Goal: Contribute content: Contribute content

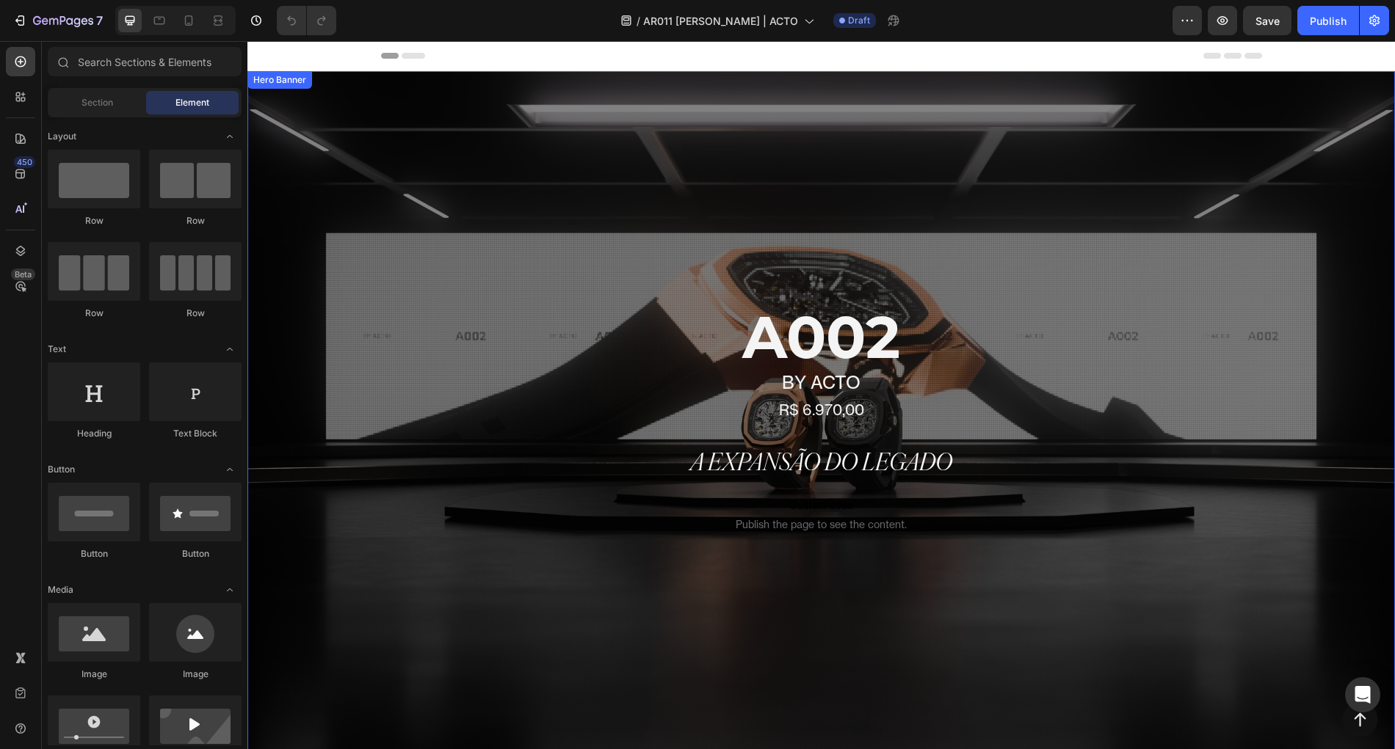
click at [780, 302] on div "A002 Heading by acto Heading R$ 6.970,00 Heading Row A expansão do legado Headi…" at bounding box center [821, 424] width 881 height 283
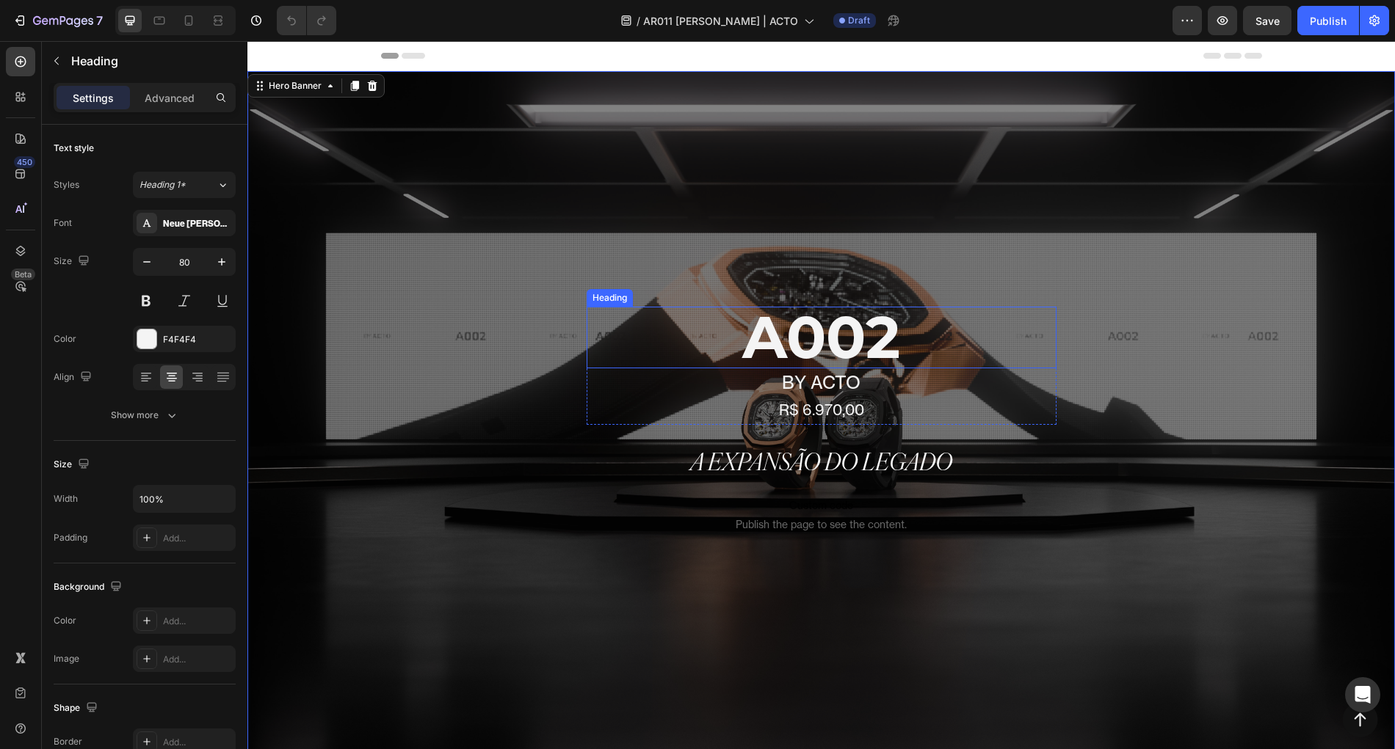
click at [793, 337] on h1 "A002" at bounding box center [821, 338] width 470 height 62
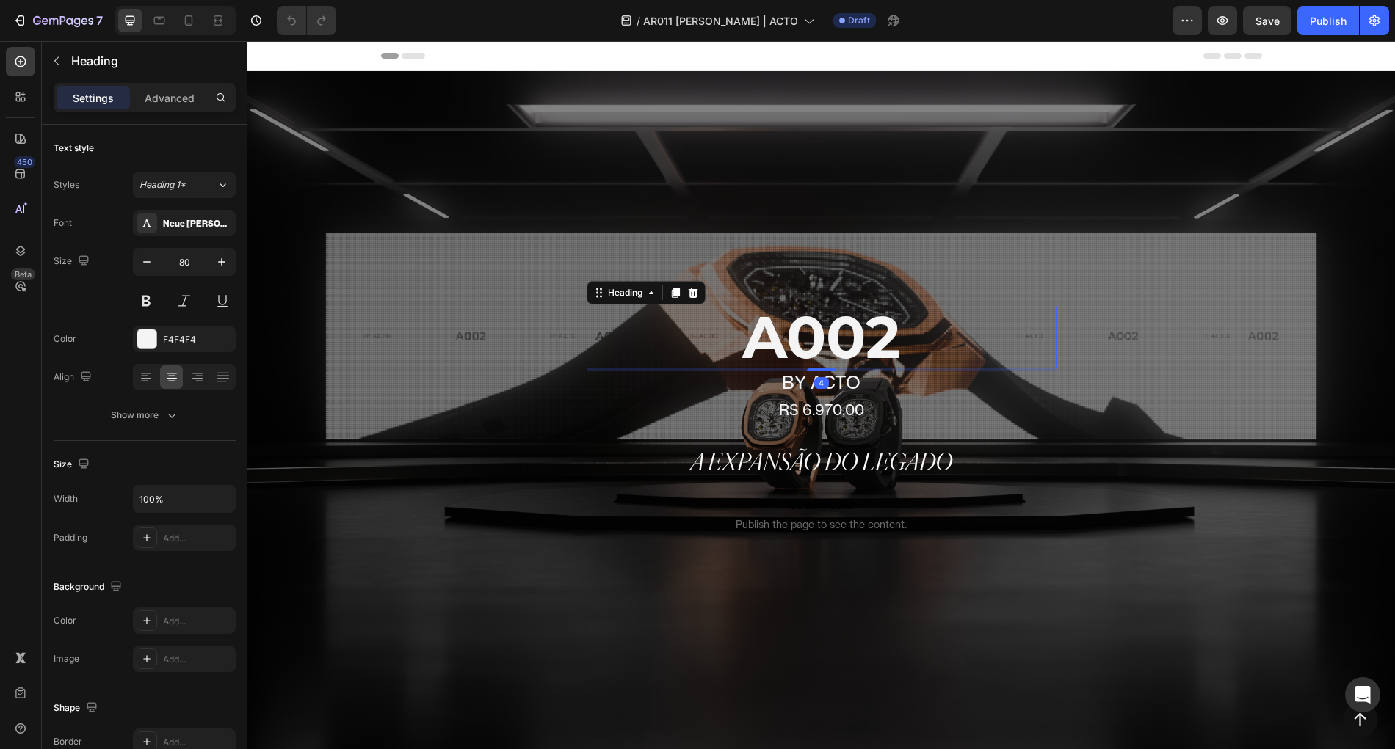
click at [793, 337] on h1 "A002" at bounding box center [821, 338] width 470 height 62
click at [793, 337] on p "A002" at bounding box center [821, 337] width 467 height 59
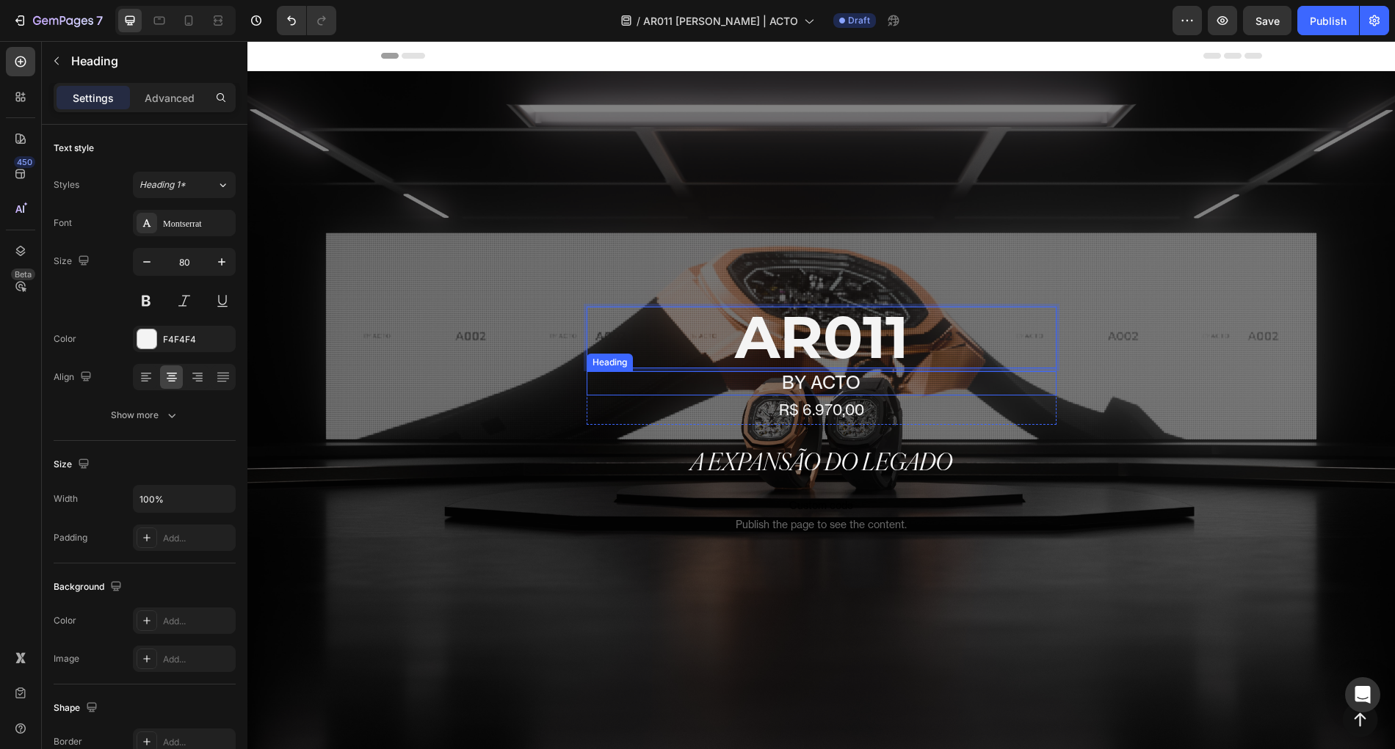
click at [824, 385] on h2 "by acto" at bounding box center [821, 383] width 470 height 24
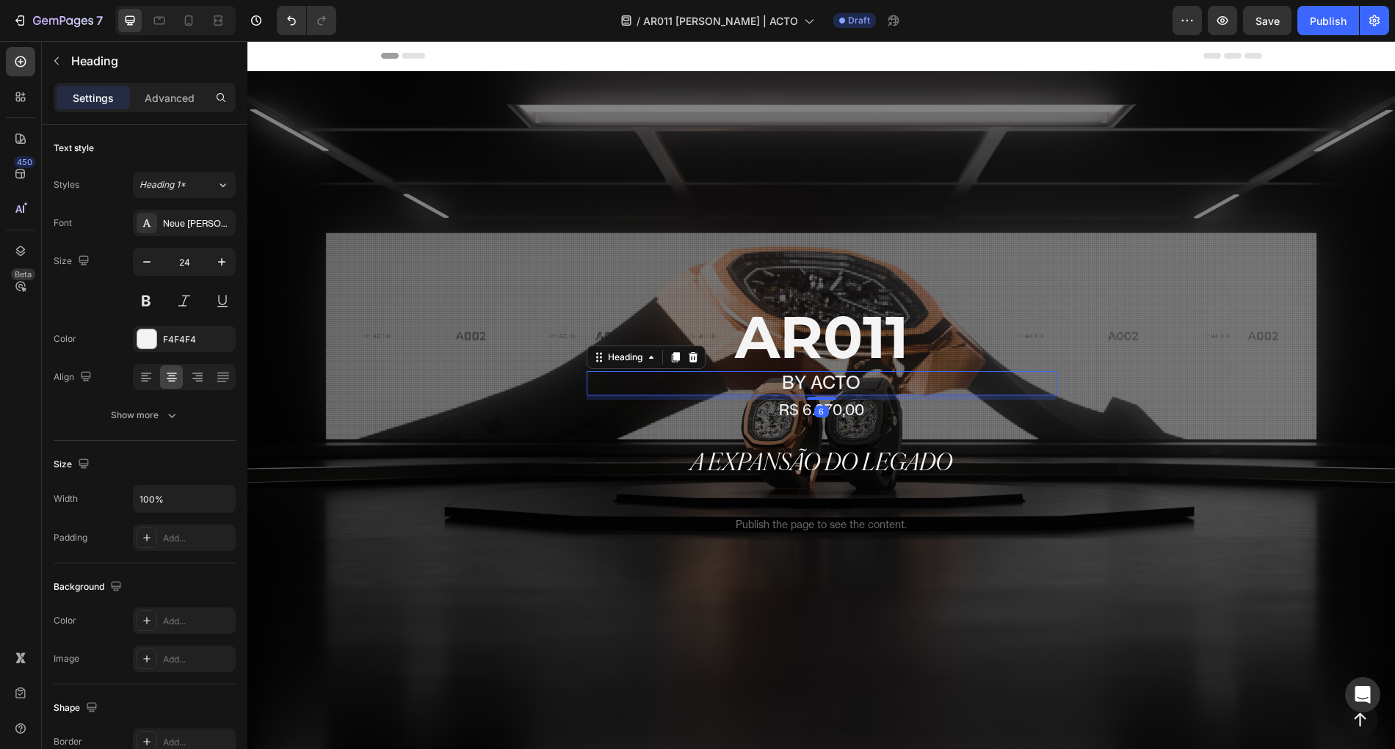
click at [825, 386] on h2 "by acto" at bounding box center [821, 383] width 470 height 24
click at [825, 386] on p "by acto" at bounding box center [821, 383] width 467 height 21
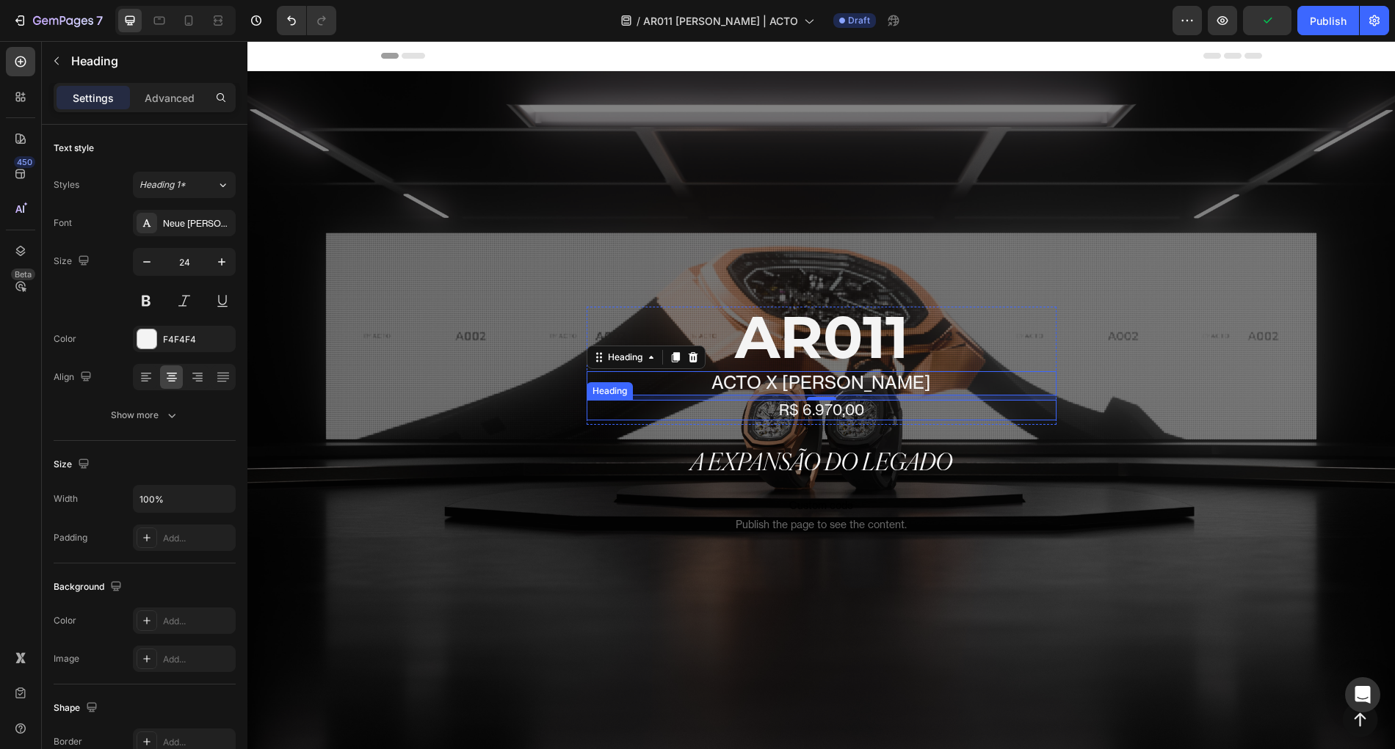
click at [827, 410] on h2 "R$ 6.970,00" at bounding box center [821, 410] width 470 height 21
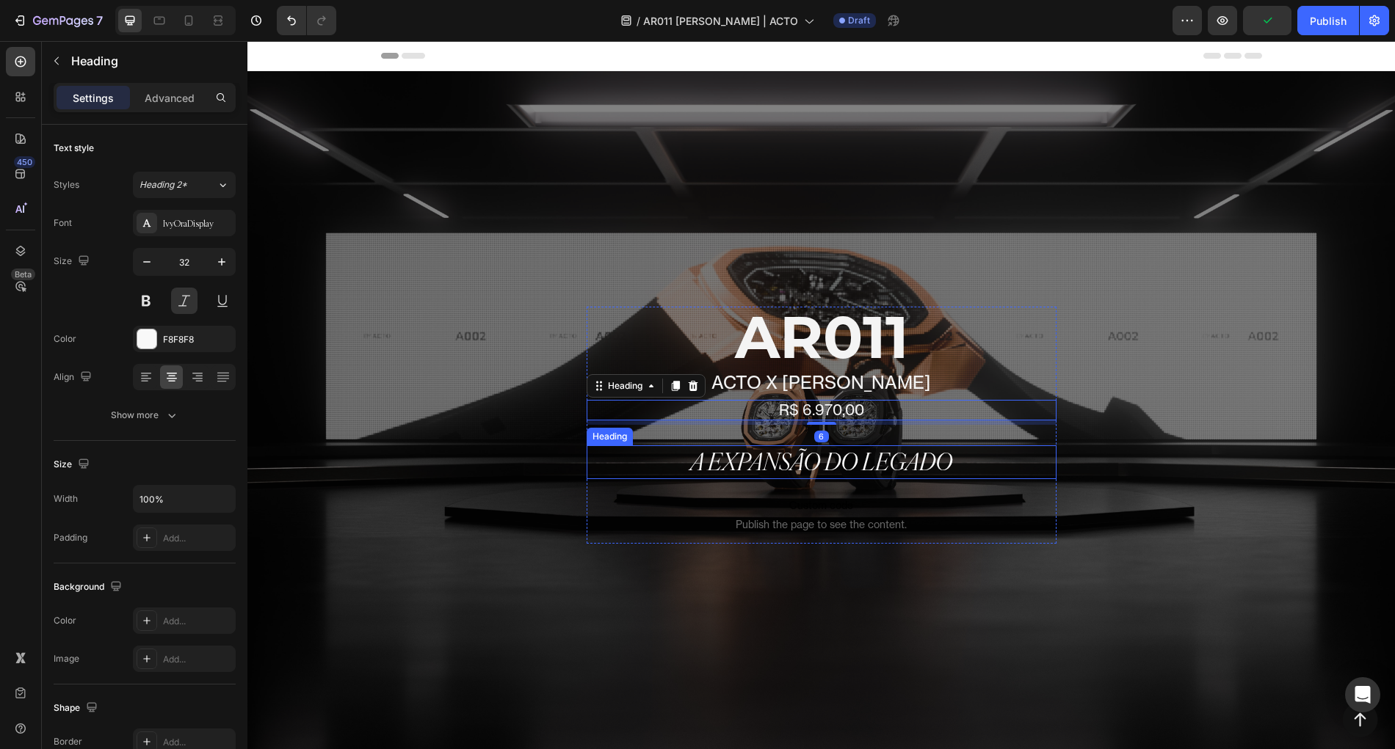
click at [824, 467] on h2 "A expansão do legado" at bounding box center [821, 463] width 470 height 34
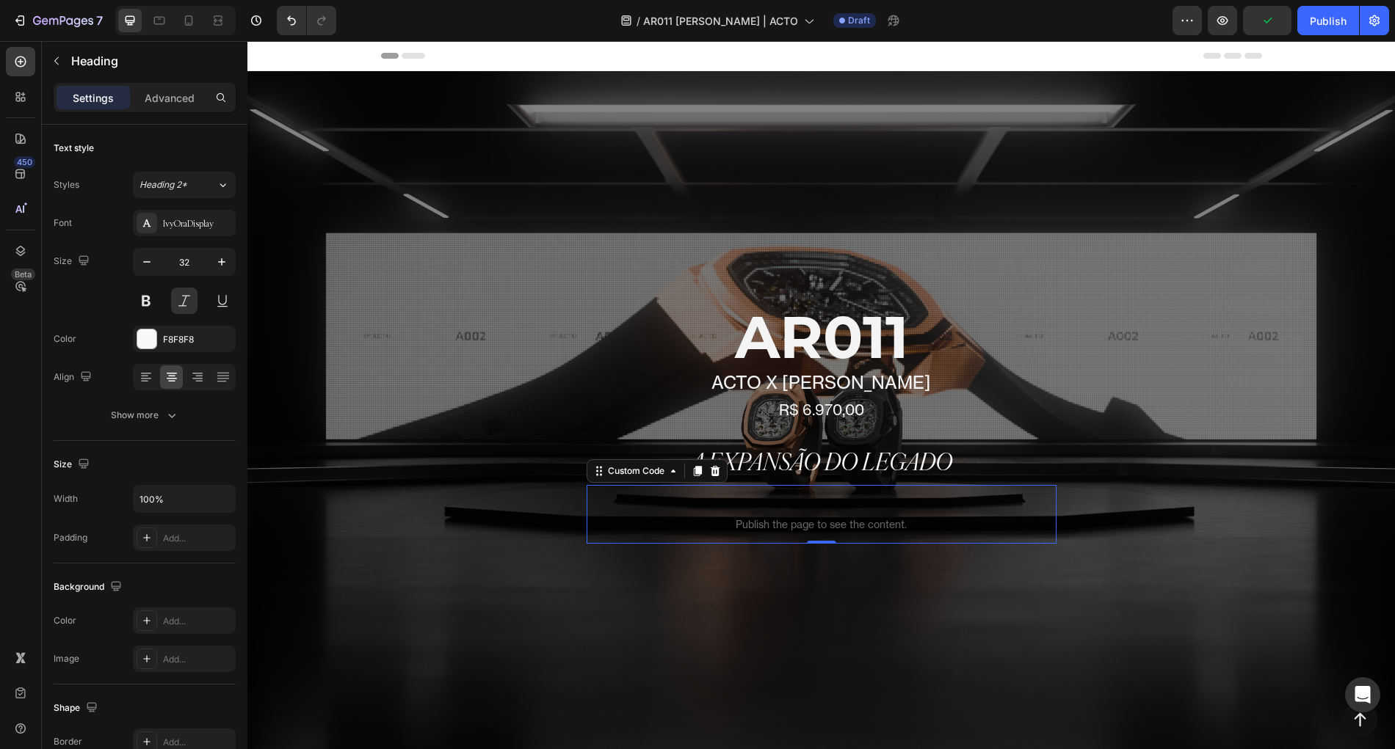
click at [836, 534] on p "Custom code Publish the page to see the content." at bounding box center [821, 514] width 470 height 59
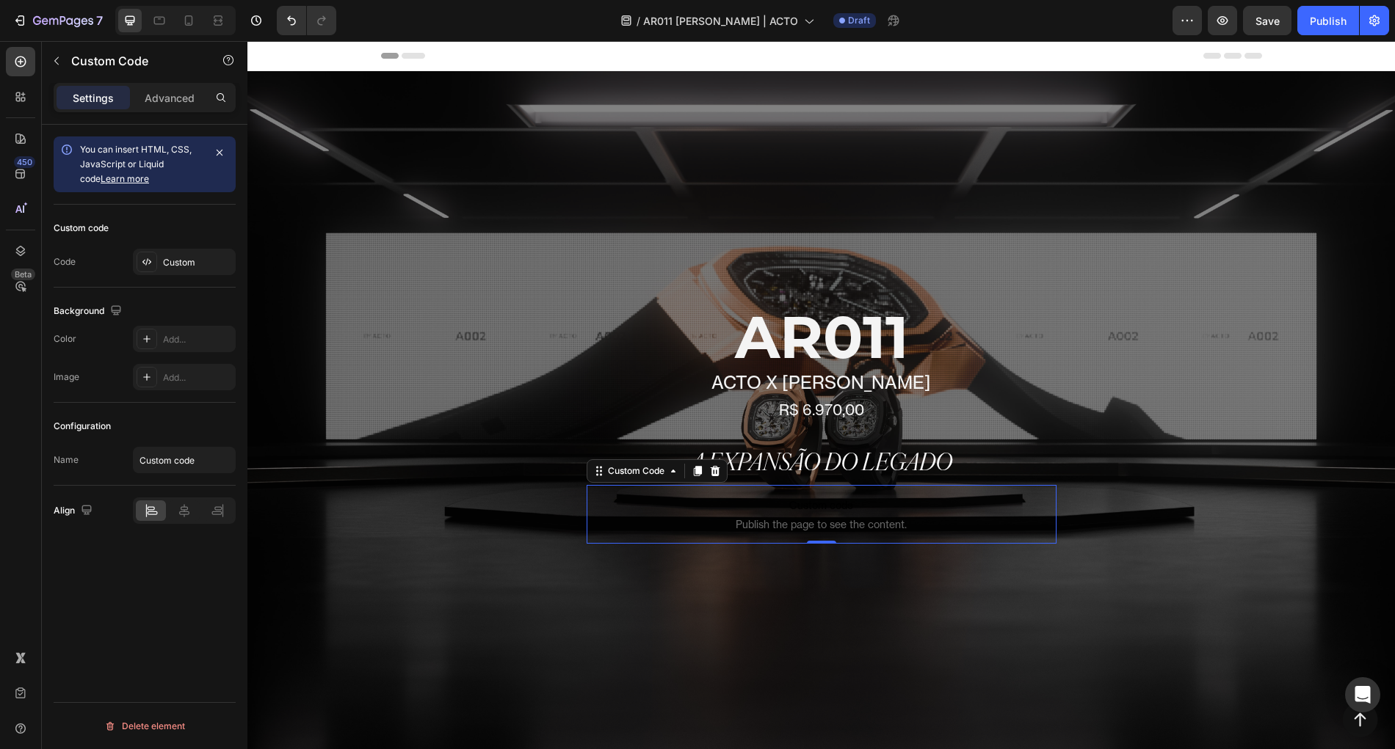
click at [200, 481] on div "Configuration Name Custom code" at bounding box center [145, 444] width 182 height 83
click at [170, 455] on input "Custom code" at bounding box center [184, 460] width 103 height 26
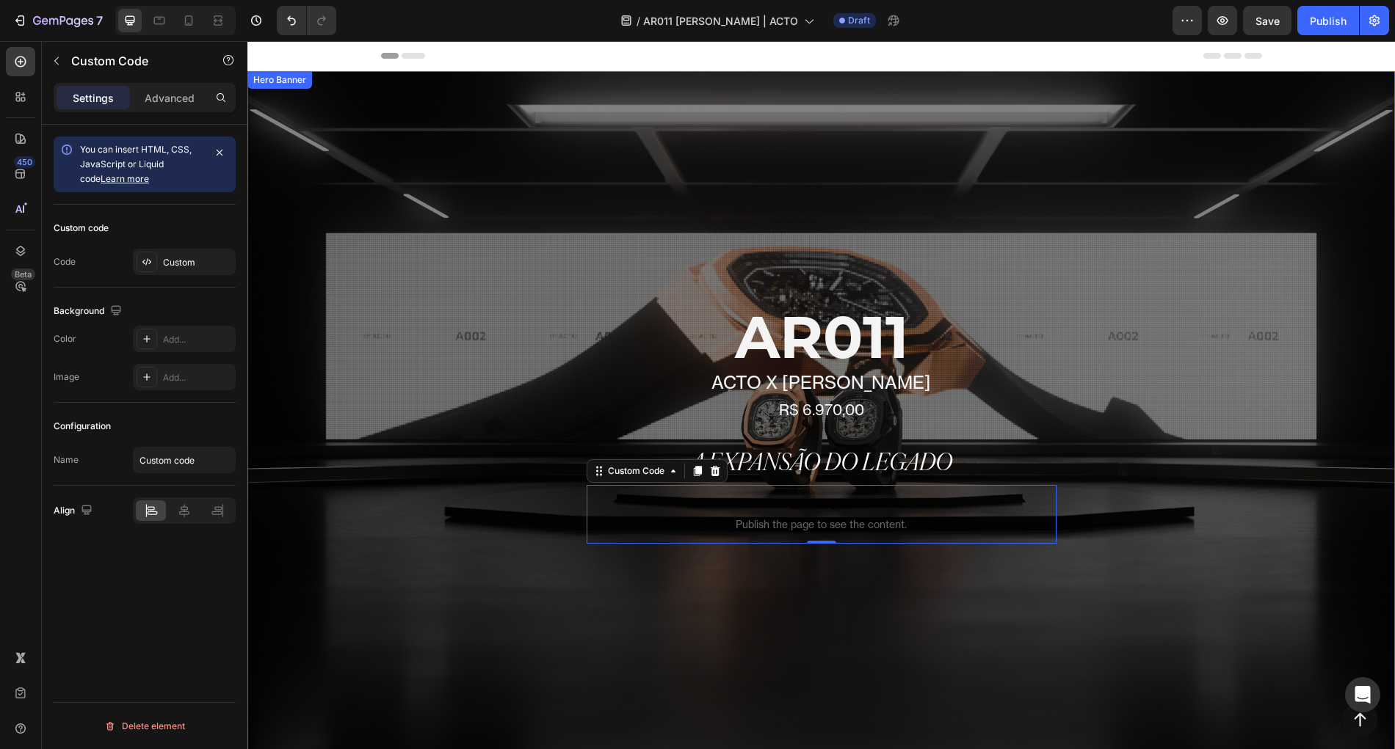
click at [721, 517] on span "Publish the page to see the content." at bounding box center [821, 524] width 470 height 15
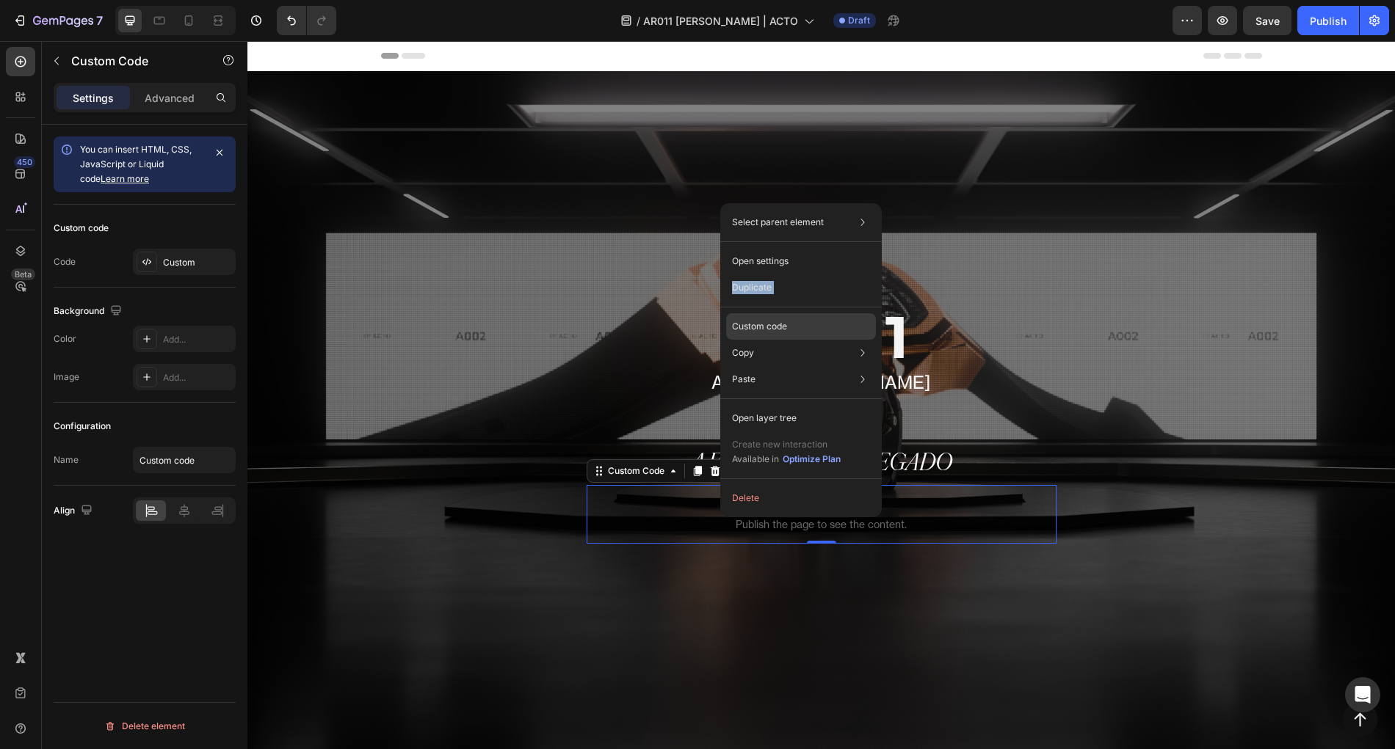
drag, startPoint x: 758, startPoint y: 268, endPoint x: 778, endPoint y: 320, distance: 55.8
click at [778, 320] on div "Select parent element Section Hero Banner Row 1 col Custom Code Open settings D…" at bounding box center [800, 360] width 161 height 314
click at [778, 320] on p "Custom code" at bounding box center [759, 326] width 55 height 13
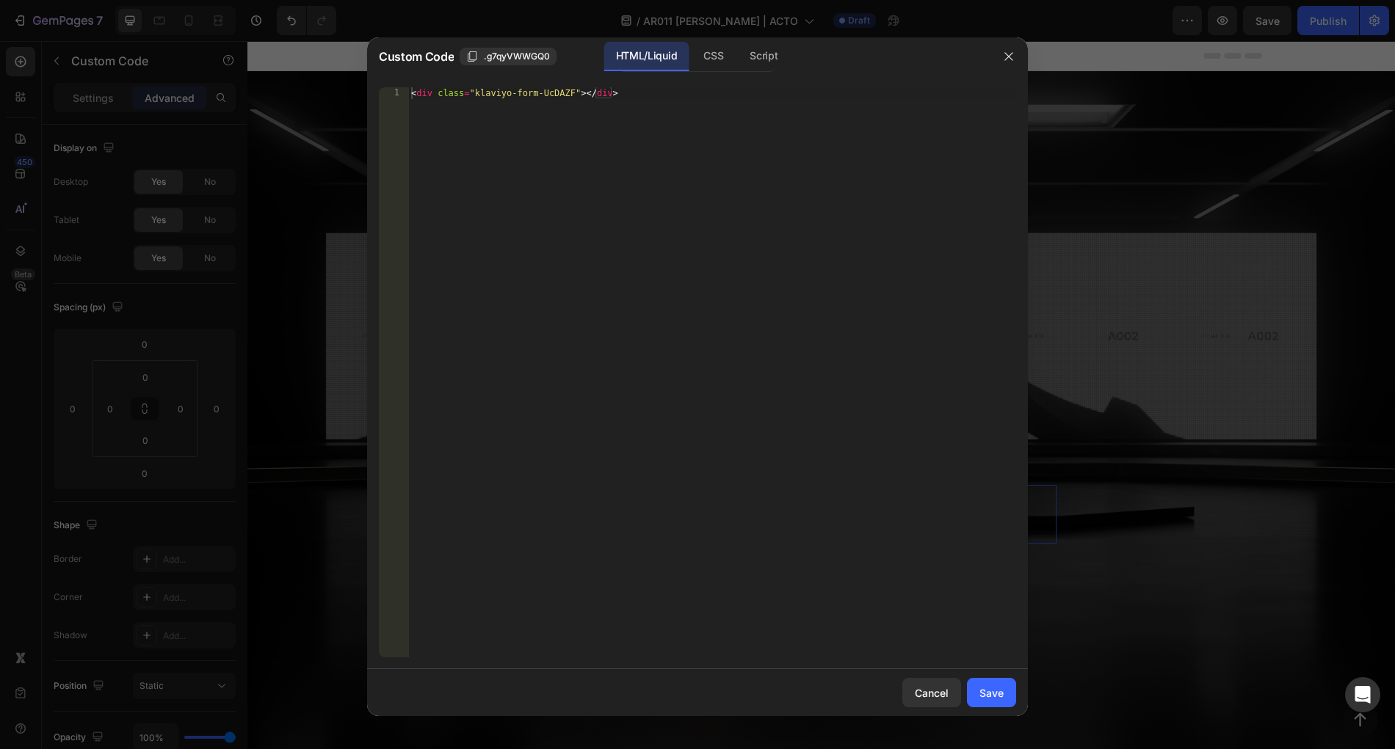
type textarea "<div class="klaviyo-form-UcDAZF"></div>"
click at [701, 151] on div "< div class = "klaviyo-form-UcDAZF" > </ div >" at bounding box center [712, 384] width 608 height 594
paste textarea
click at [738, 46] on div "CSS" at bounding box center [763, 56] width 51 height 29
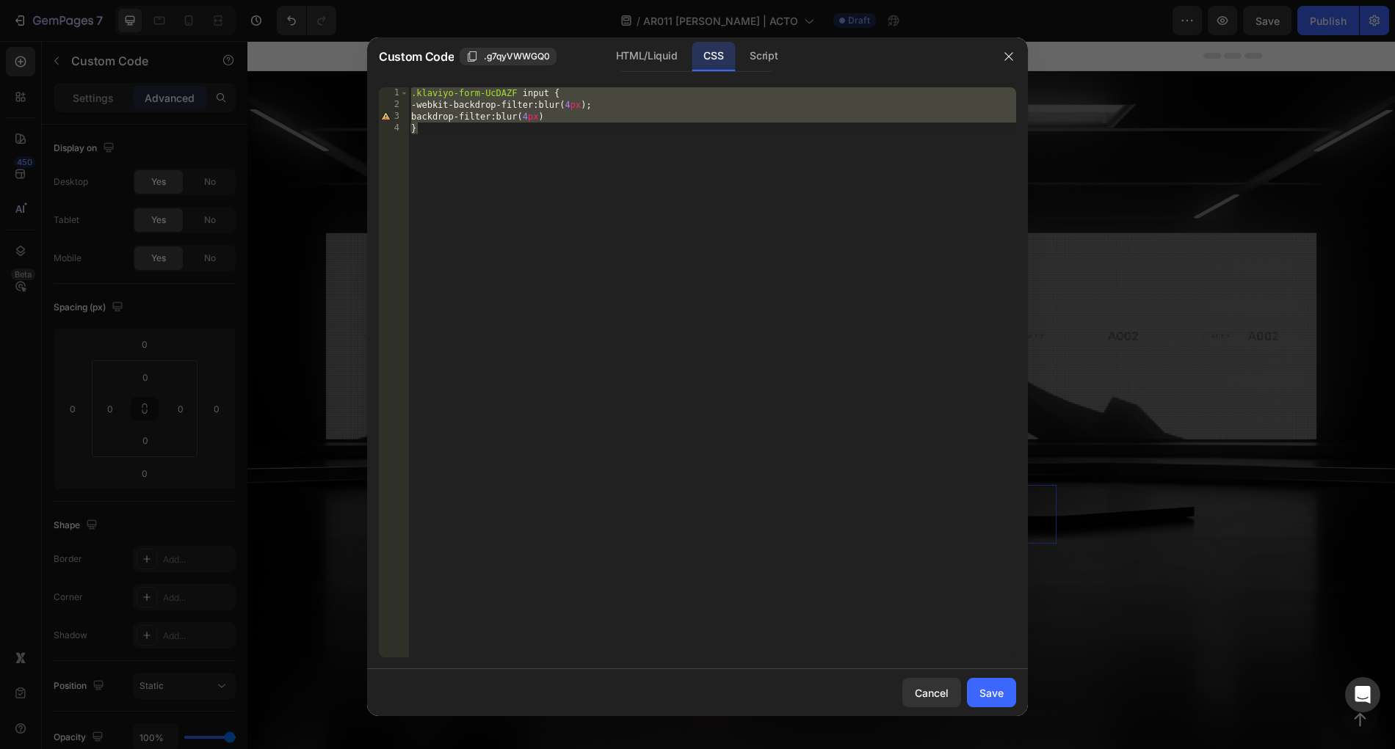
click at [515, 92] on div ".klaviyo-form-UcDAZF input { -webkit-backdrop-filter : blur( 4 px ) ; backdrop-…" at bounding box center [712, 384] width 608 height 594
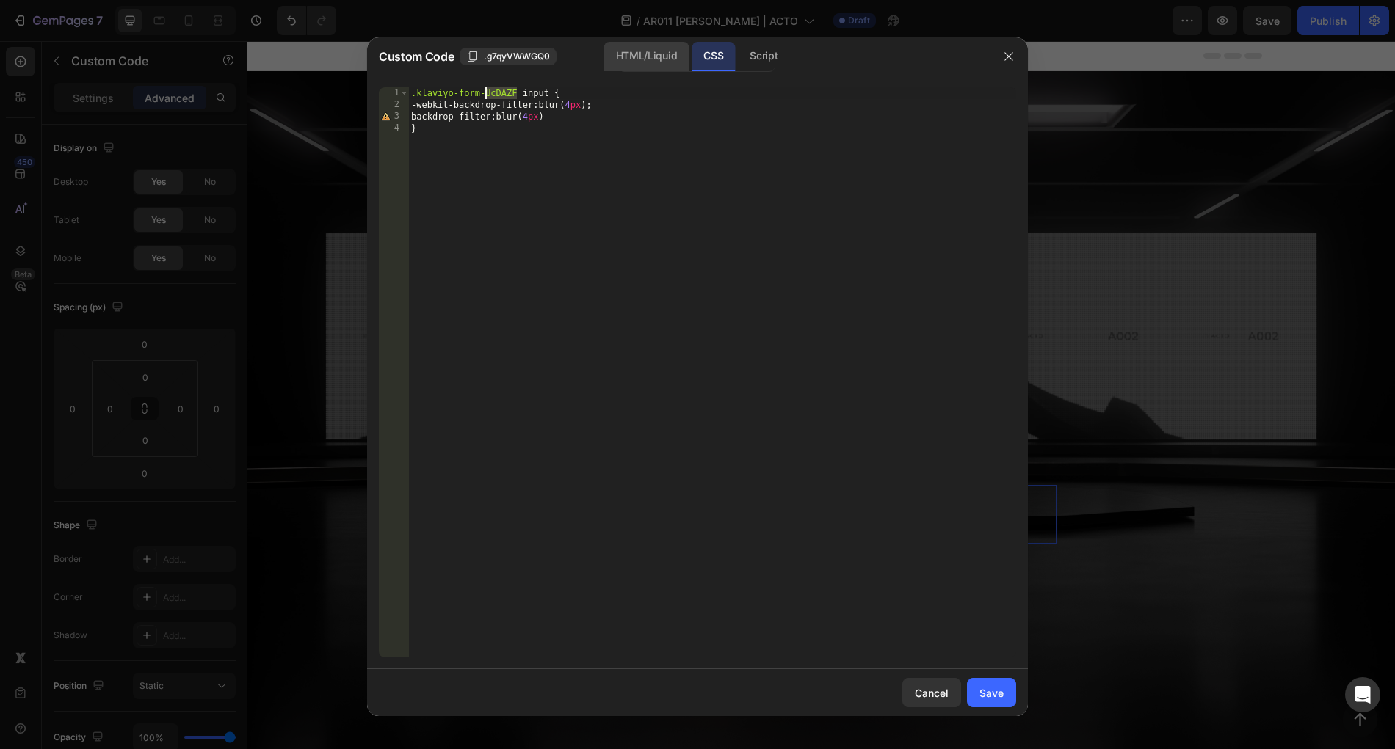
paste textarea "XjTwxb"
type textarea ".klaviyo-form-XjTwxb input {"
click at [989, 705] on button "Save" at bounding box center [991, 692] width 49 height 29
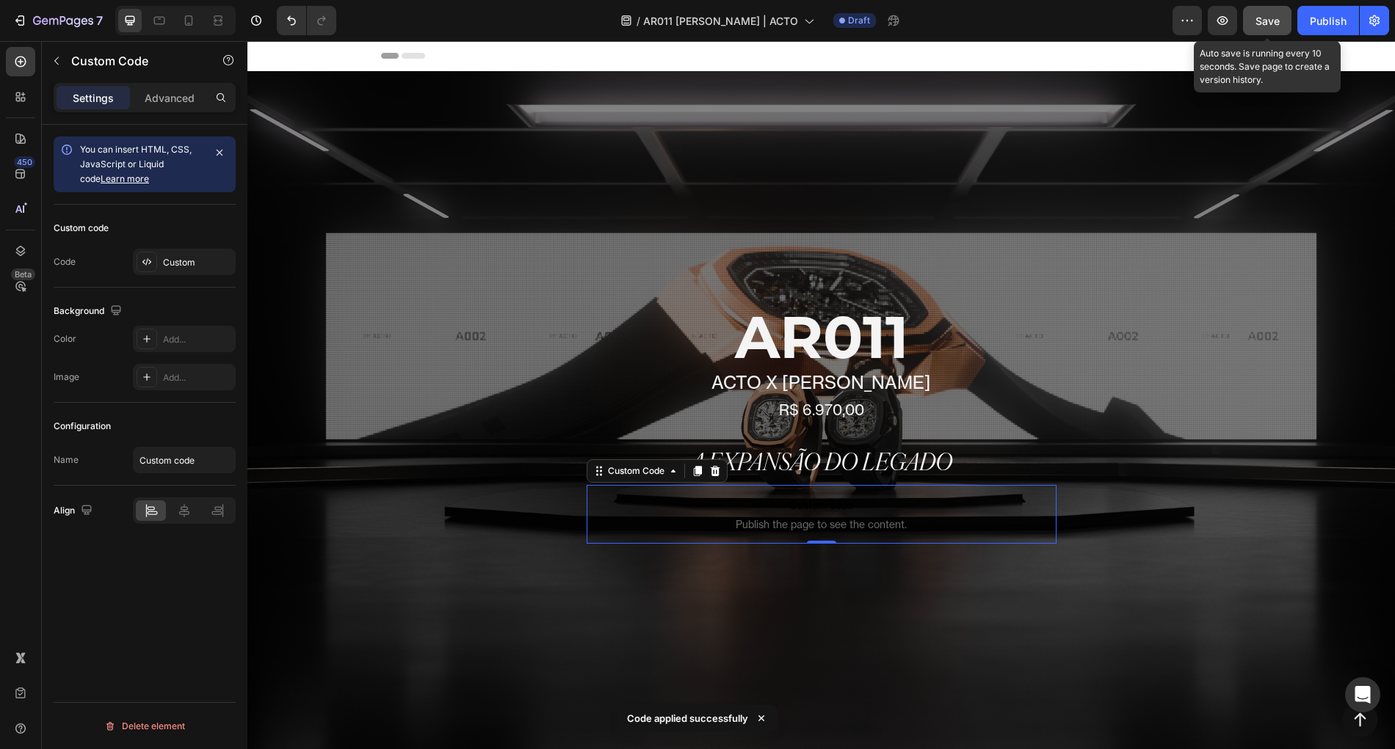
click at [1270, 12] on button "Save" at bounding box center [1267, 20] width 48 height 29
click at [1343, 26] on div "Publish" at bounding box center [1328, 20] width 37 height 15
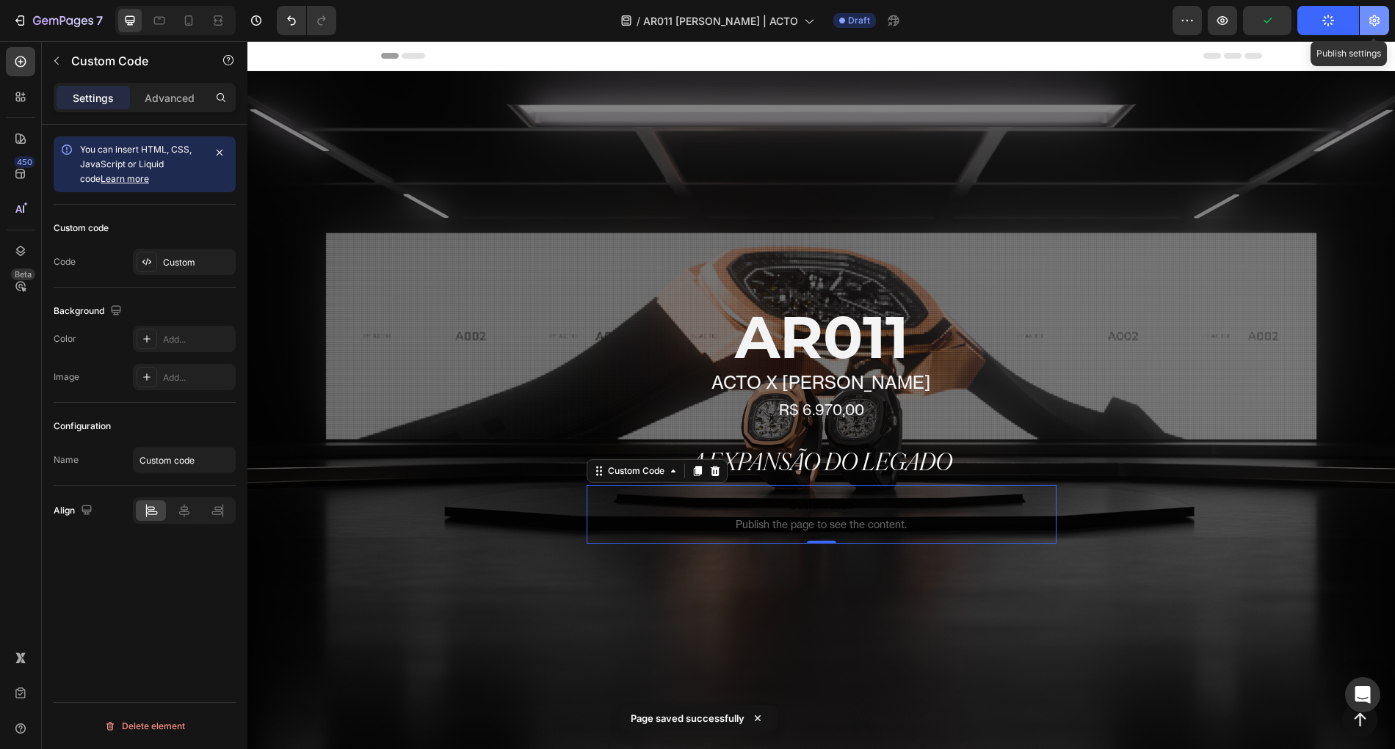
click at [1372, 26] on icon "button" at bounding box center [1374, 20] width 15 height 15
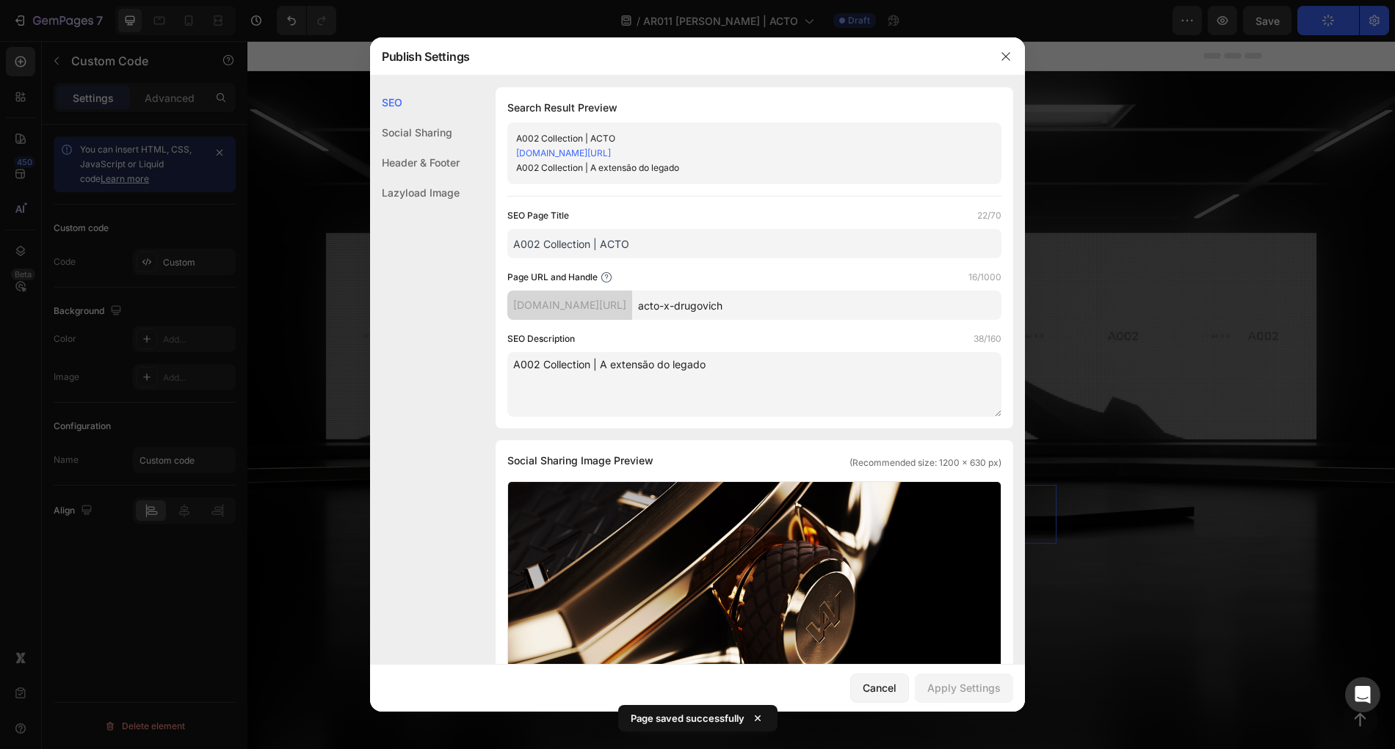
click at [616, 247] on input "A002 Collection | ACTO" at bounding box center [754, 243] width 494 height 29
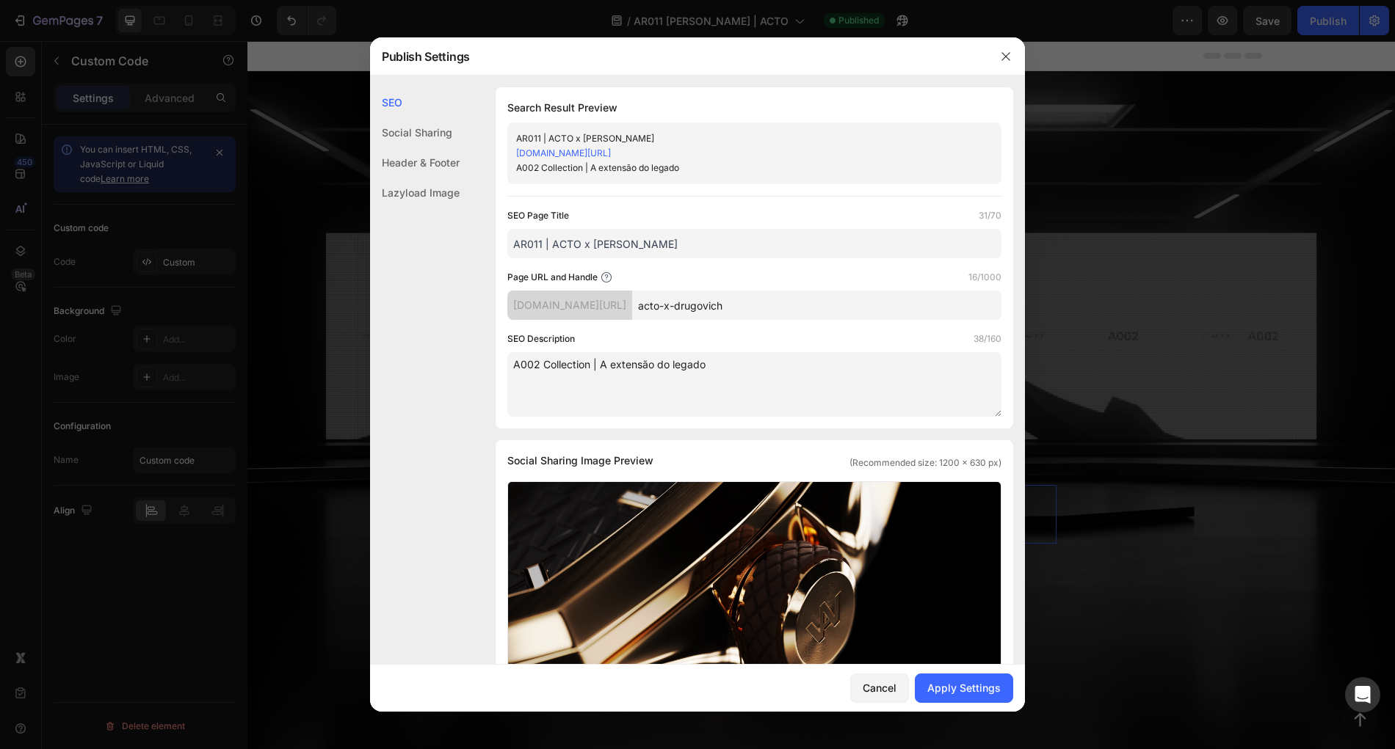
type input "AR011 | ACTO x [PERSON_NAME]"
click at [788, 294] on input "acto-x-drugovich" at bounding box center [816, 305] width 369 height 29
paste input "AR011 | ACTO x [PERSON_NAME]"
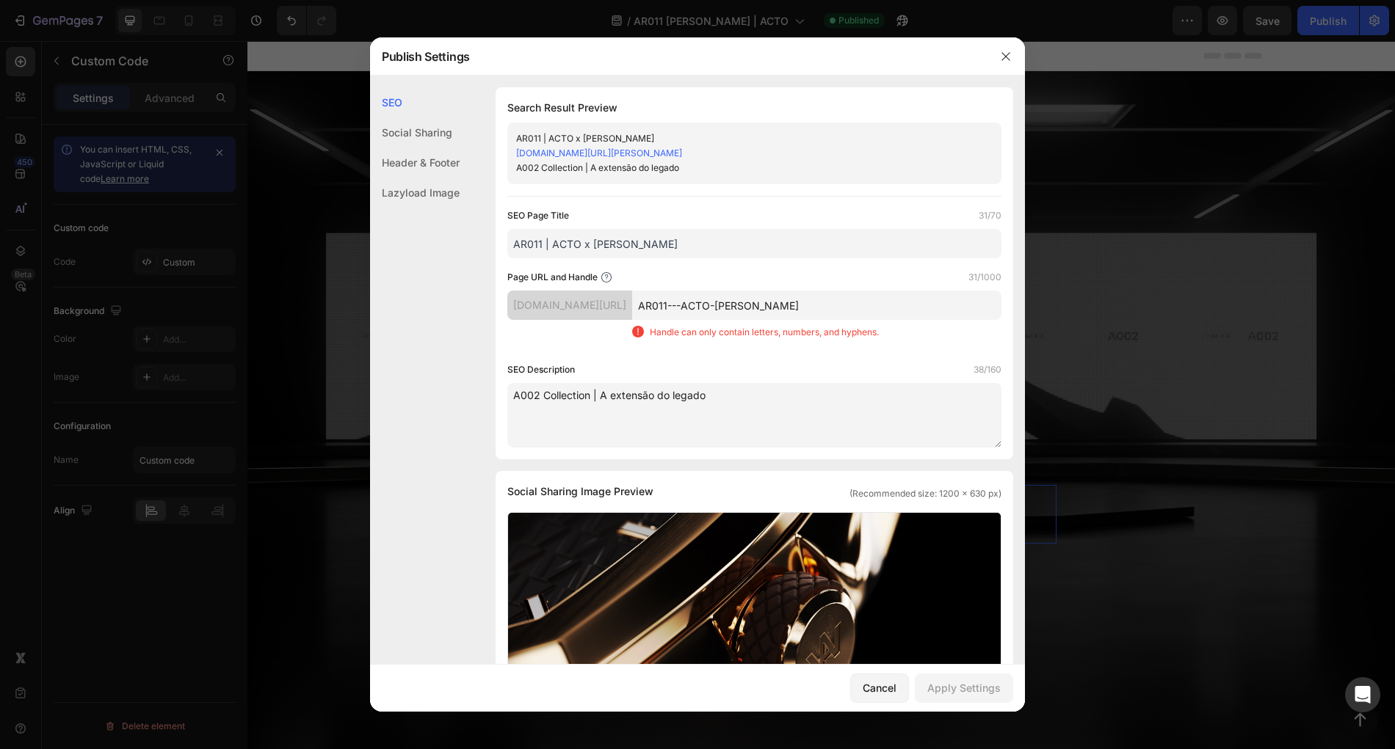
click at [742, 304] on input "AR011---ACTO-[PERSON_NAME]" at bounding box center [816, 305] width 369 height 29
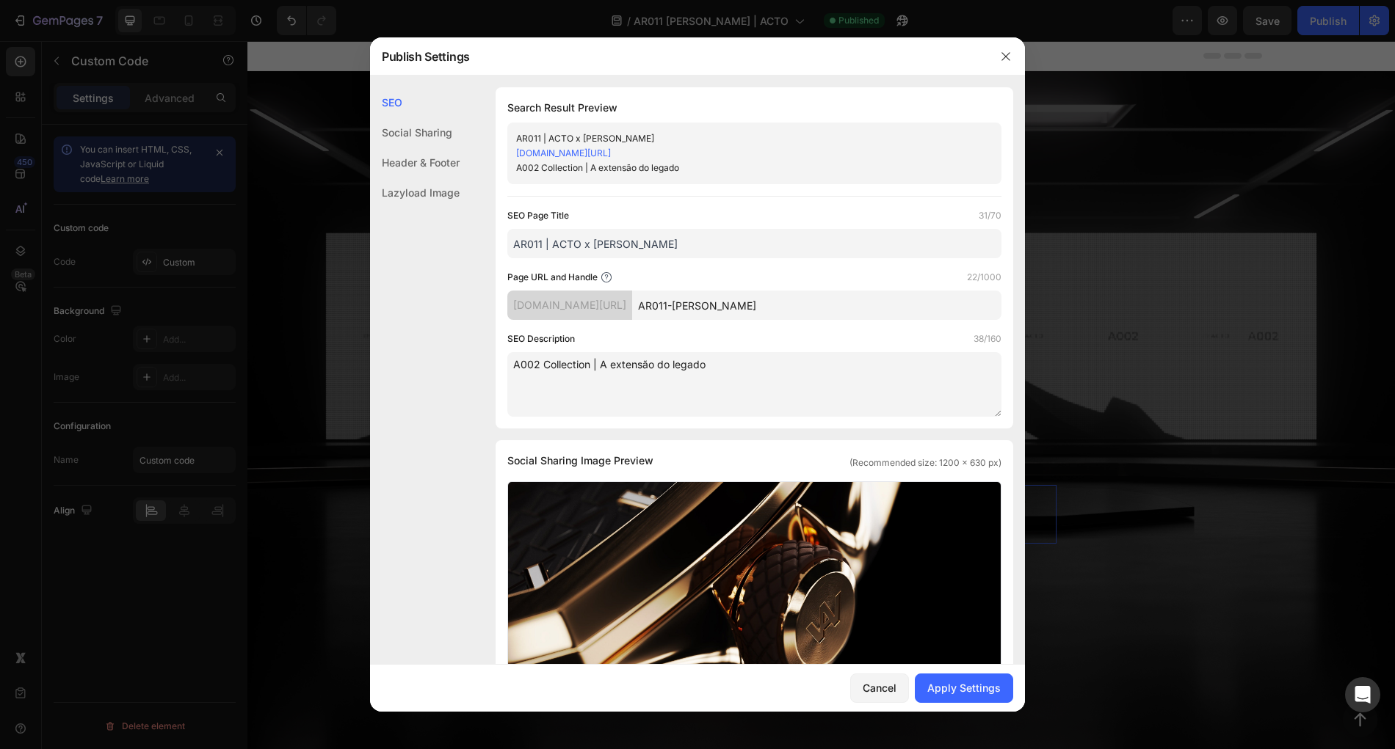
type input "AR011-[PERSON_NAME]"
click at [855, 373] on textarea "A002 Collection | A extensão do legado" at bounding box center [754, 384] width 494 height 65
paste textarea "R011 | ACTO x [PERSON_NAME]"
type textarea "AR011 | ACTO x [PERSON_NAME]"
click at [906, 336] on div "SEO Description 31/160" at bounding box center [754, 339] width 494 height 15
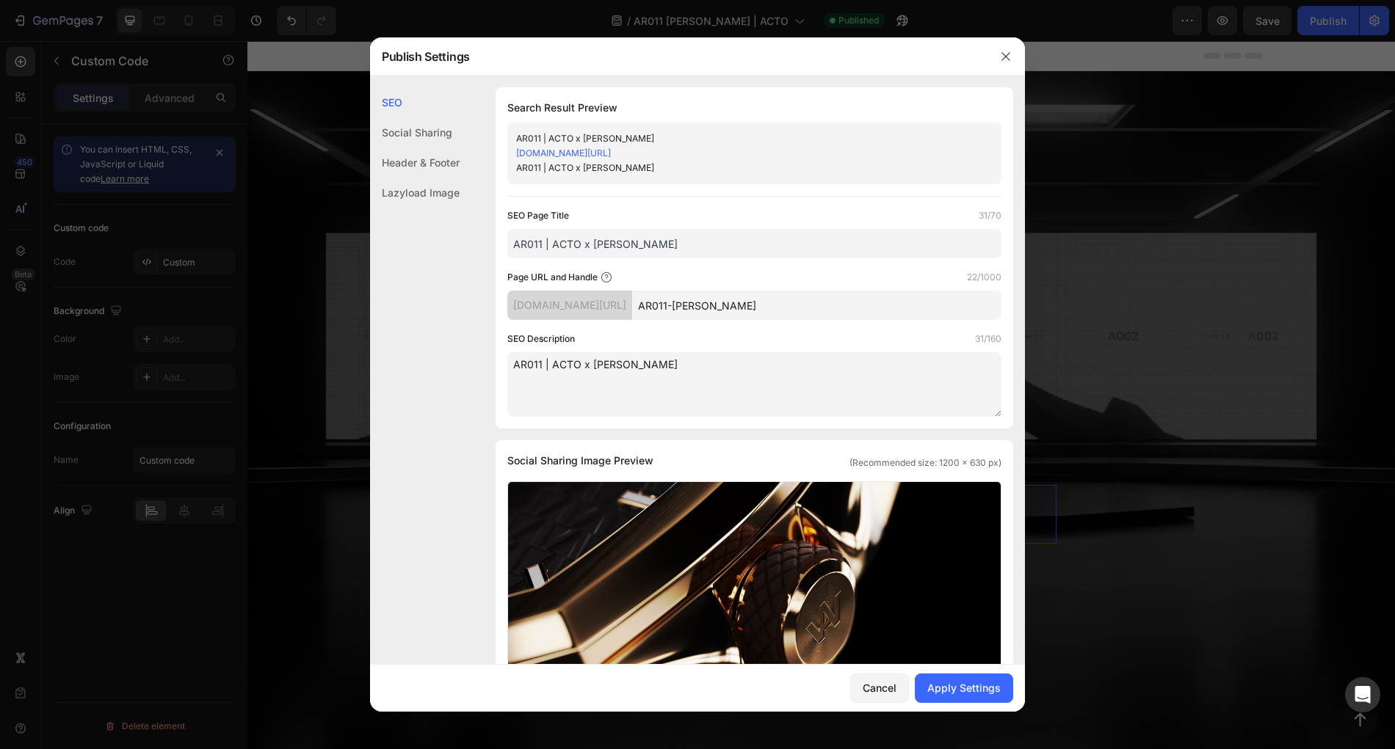
click at [900, 370] on textarea "AR011 | ACTO x [PERSON_NAME]" at bounding box center [754, 384] width 494 height 65
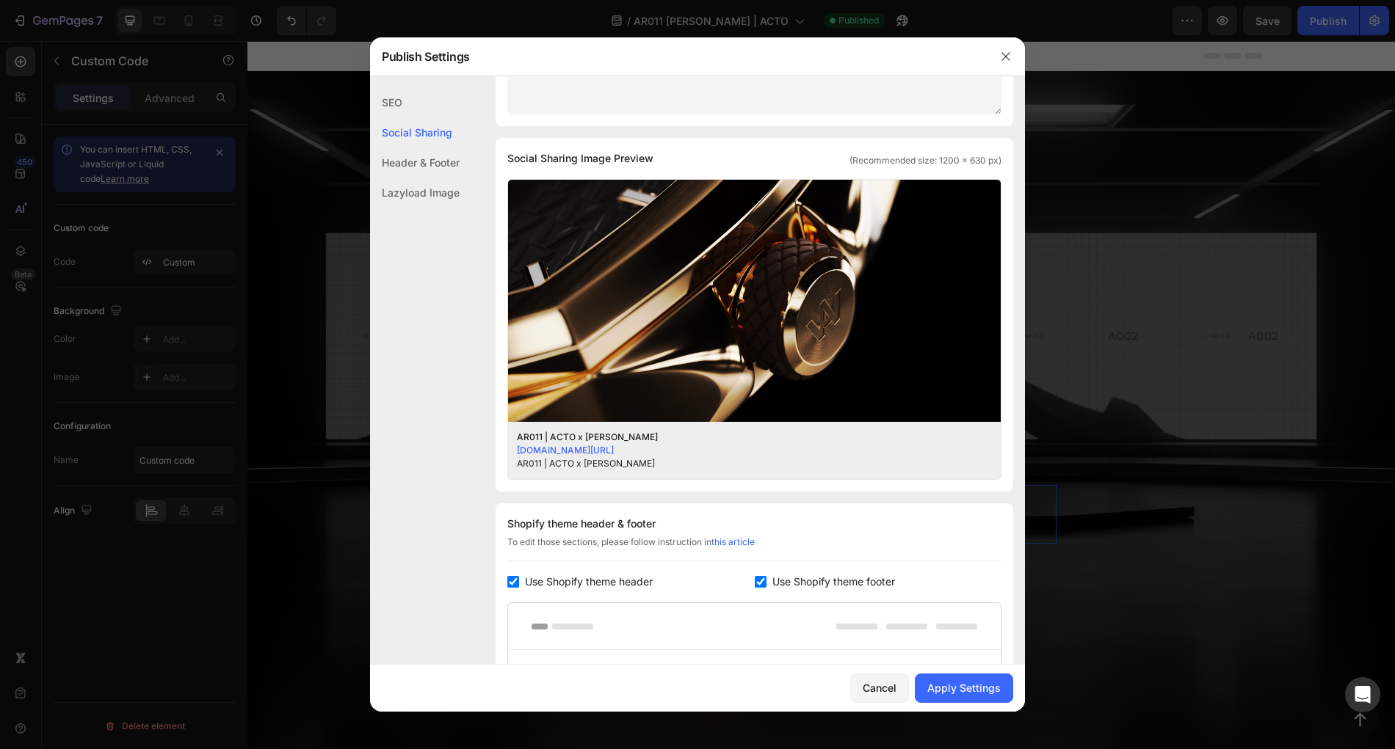
scroll to position [299, 0]
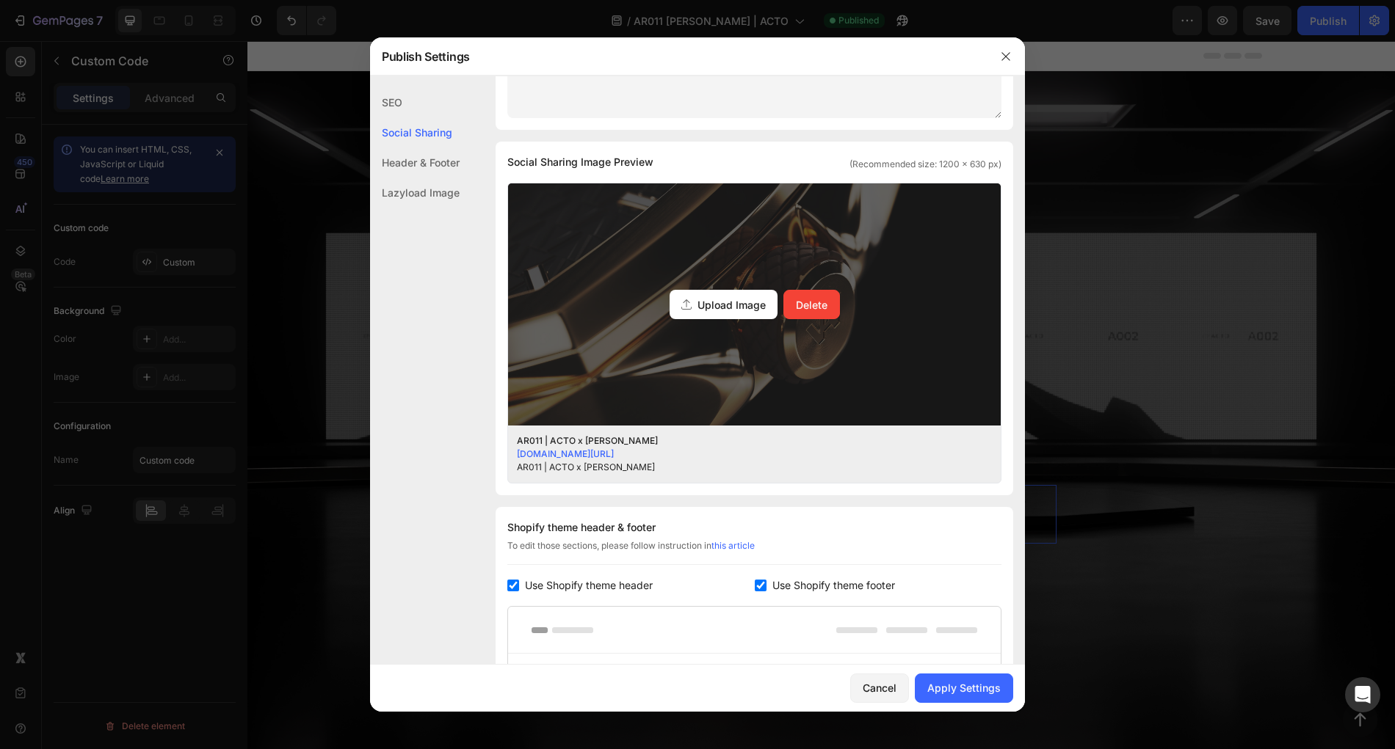
click at [714, 302] on span "Upload Image" at bounding box center [731, 304] width 68 height 15
click at [0, 0] on input "Upload Image Delete" at bounding box center [0, 0] width 0 height 0
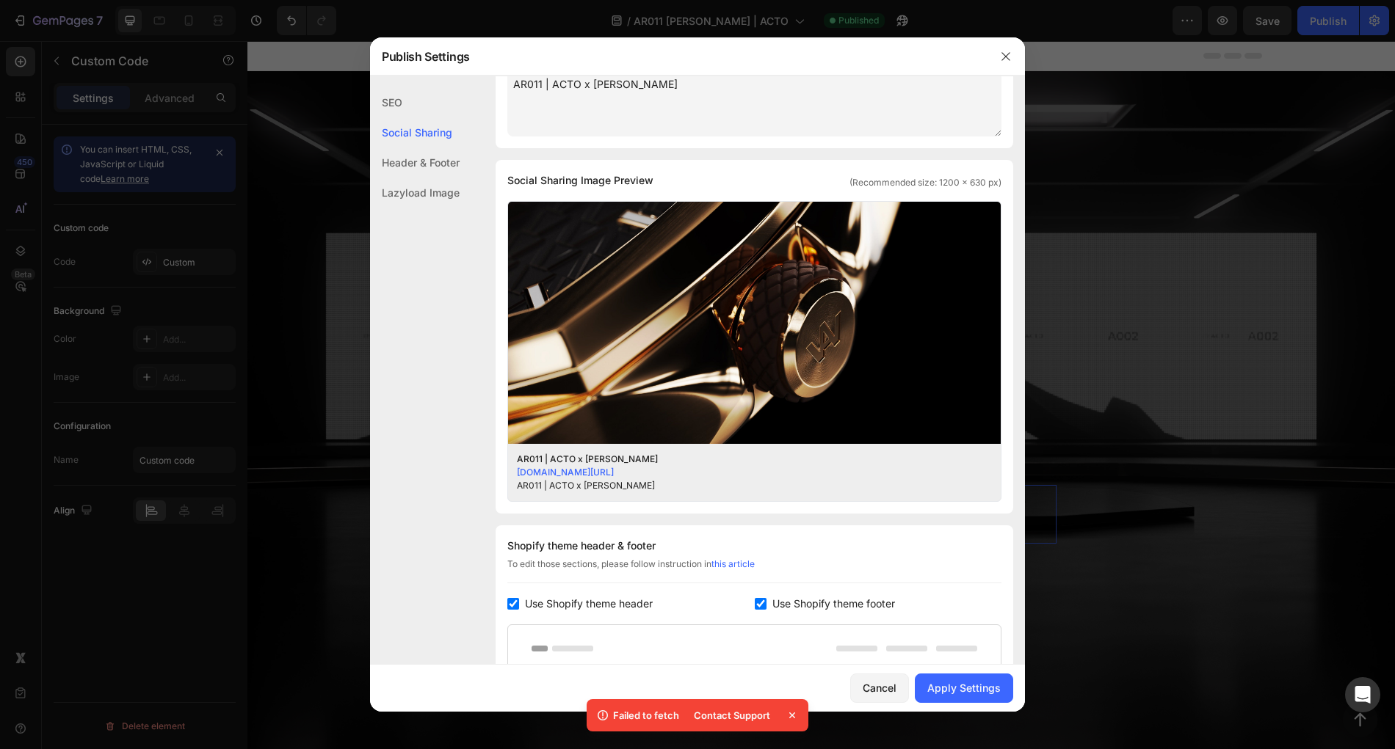
scroll to position [245, 0]
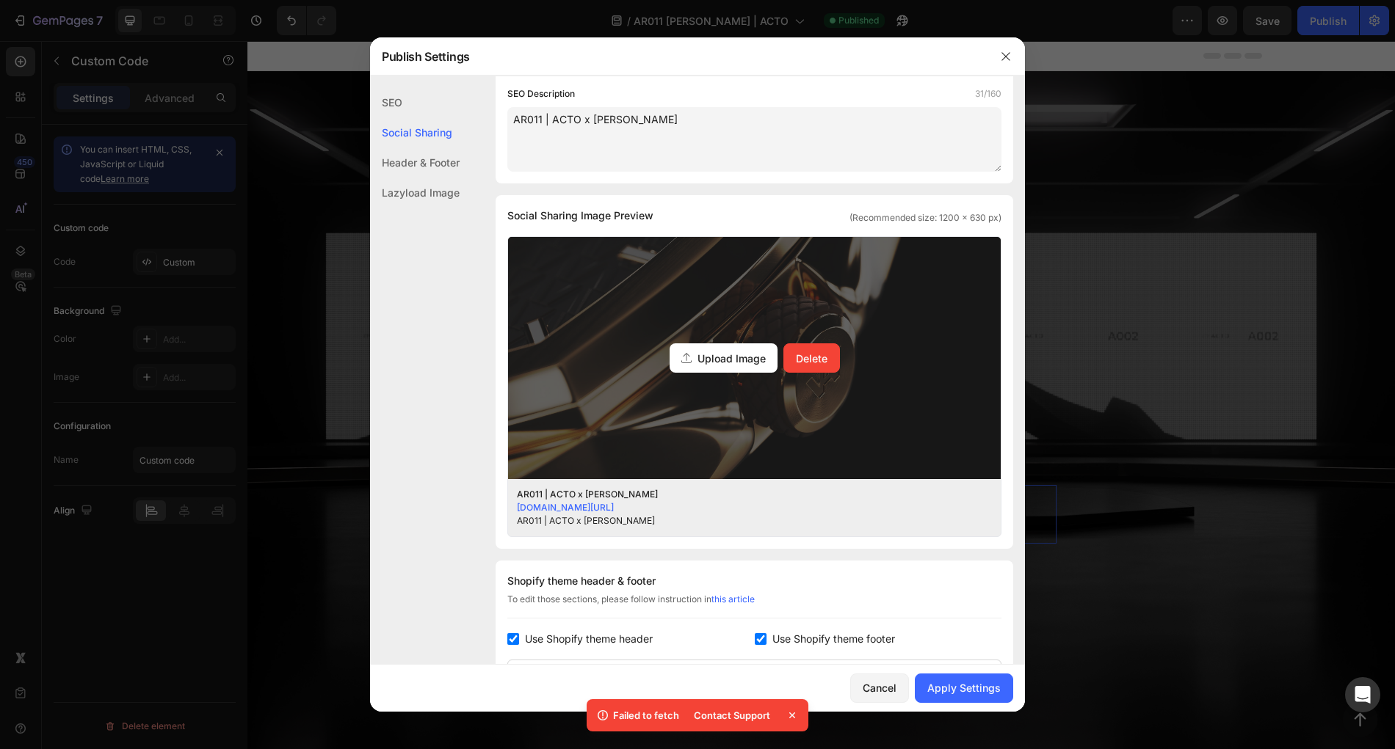
click at [721, 346] on div "Upload Image" at bounding box center [723, 358] width 108 height 29
click at [0, 0] on input "Upload Image Delete" at bounding box center [0, 0] width 0 height 0
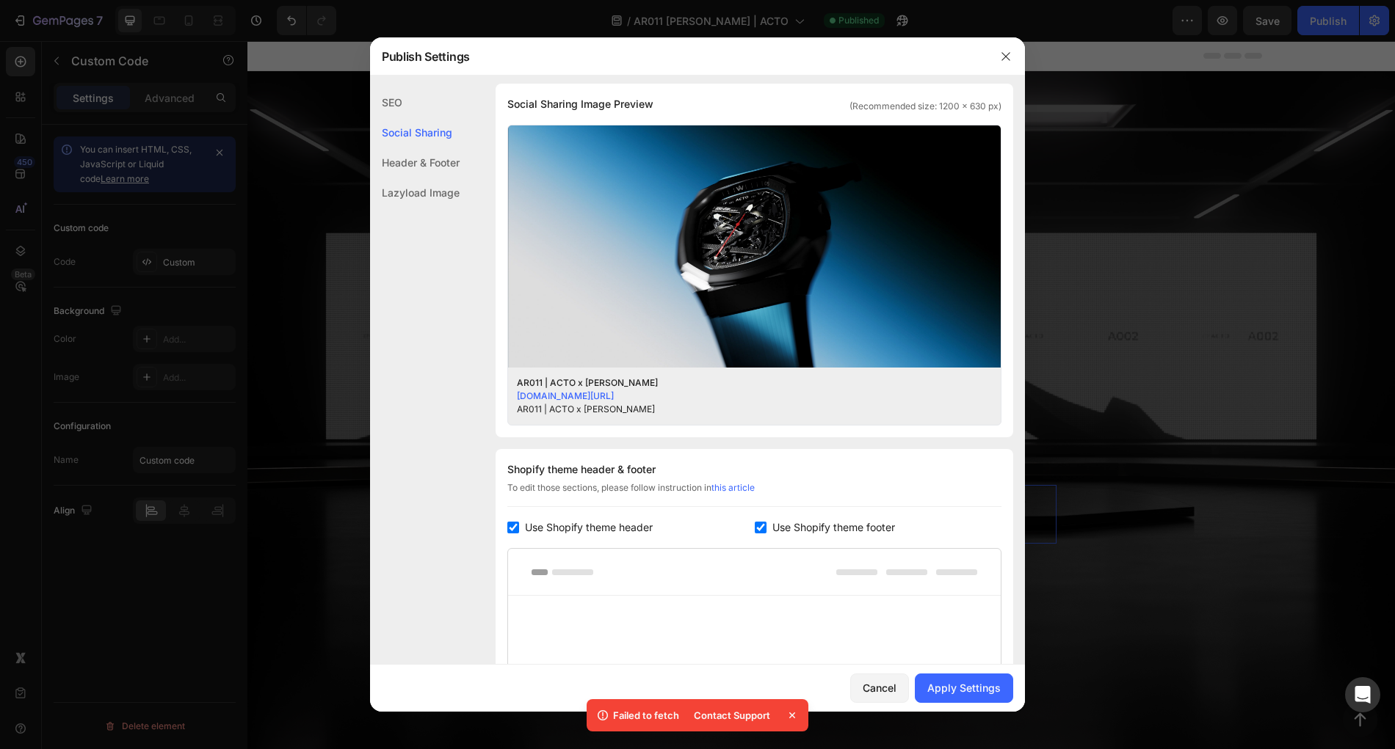
scroll to position [356, 0]
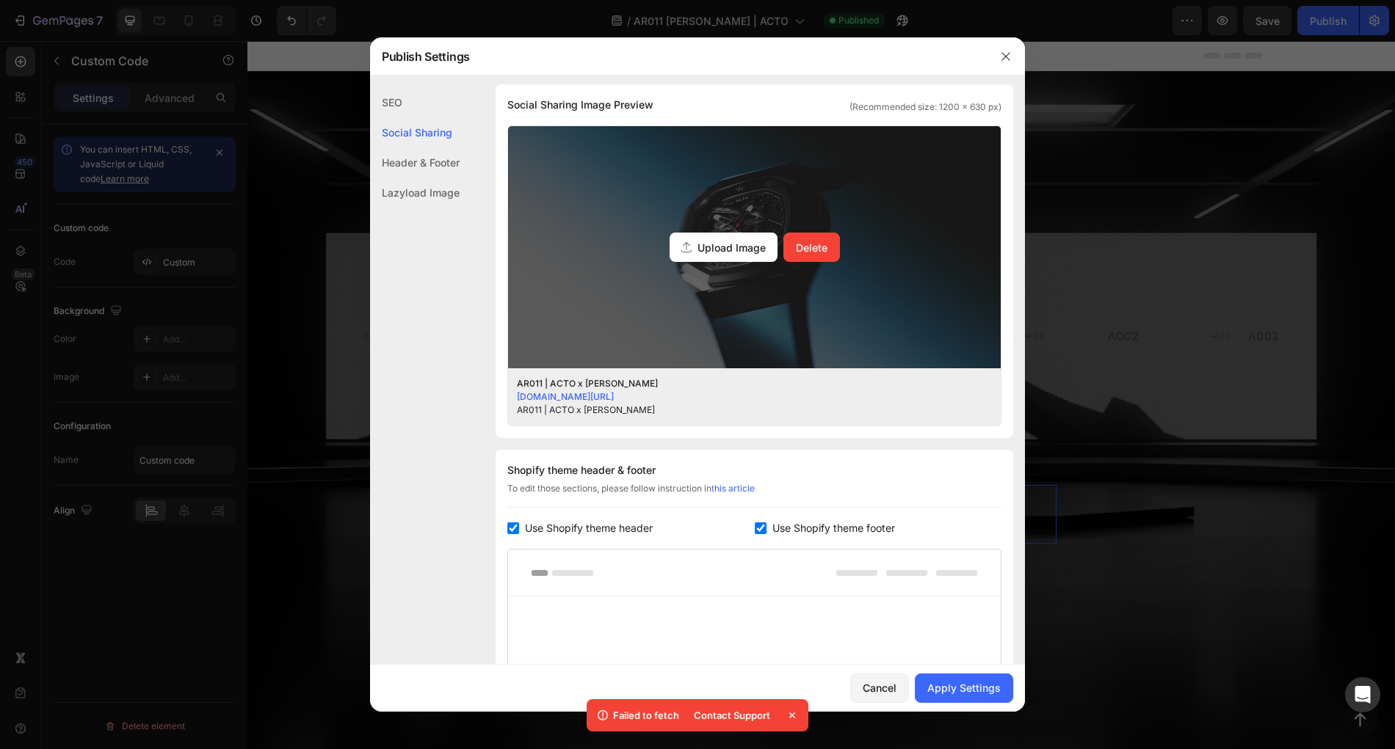
click at [741, 250] on span "Upload Image" at bounding box center [731, 247] width 68 height 15
click at [0, 0] on input "Upload Image Delete" at bounding box center [0, 0] width 0 height 0
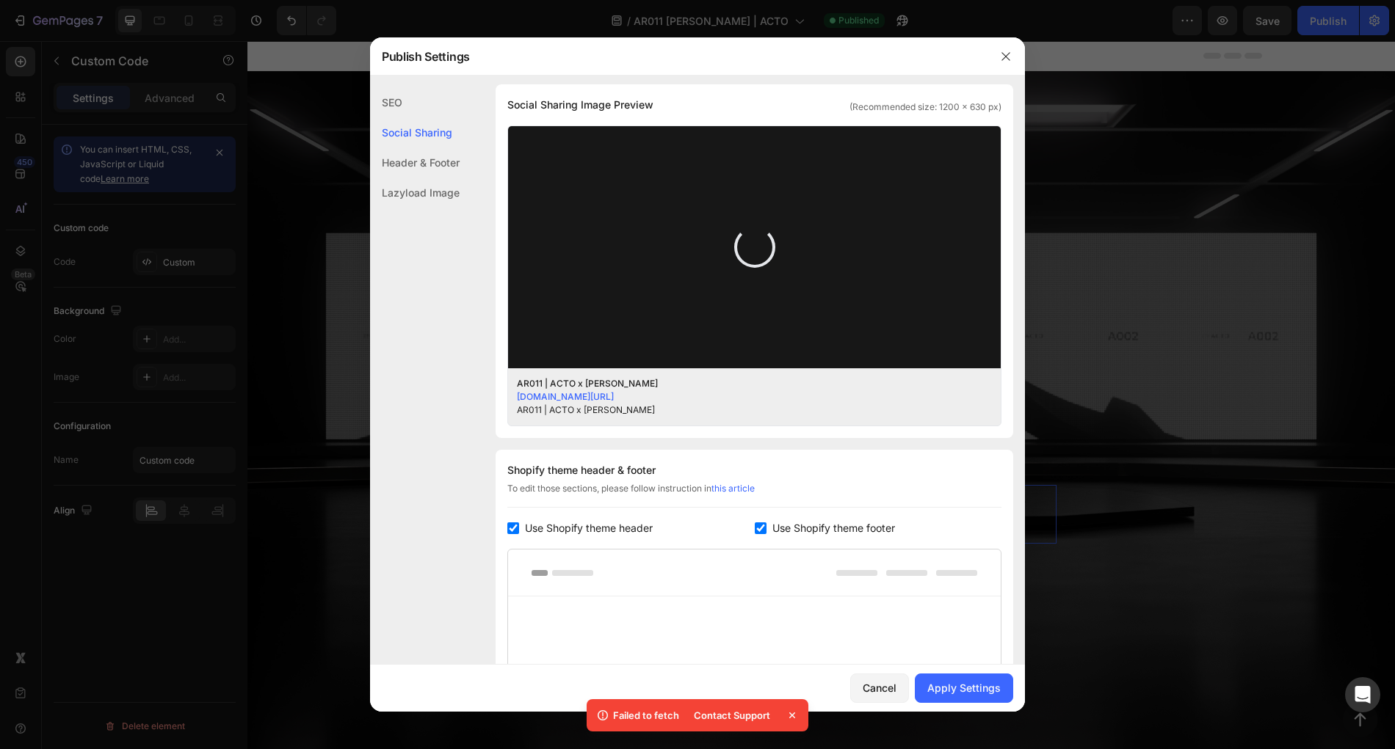
click at [790, 715] on icon at bounding box center [792, 715] width 15 height 15
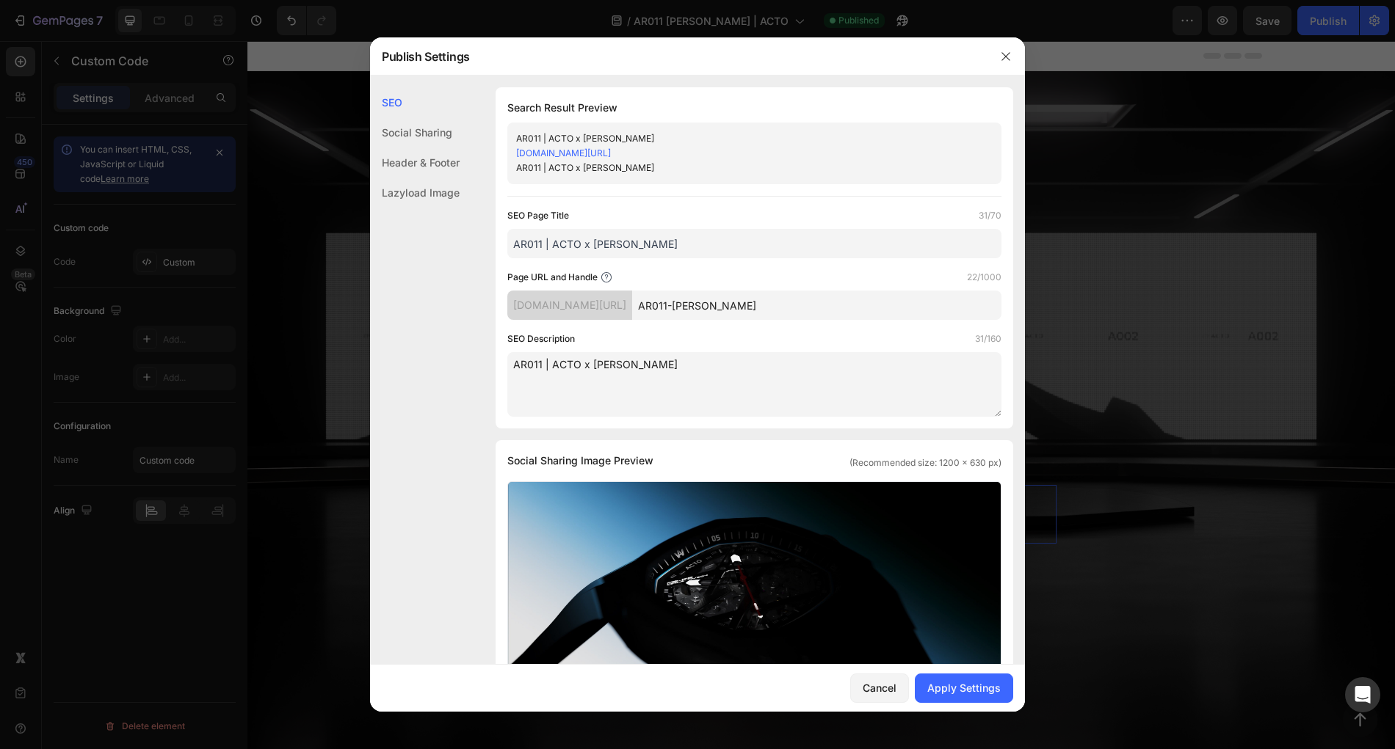
scroll to position [207, 0]
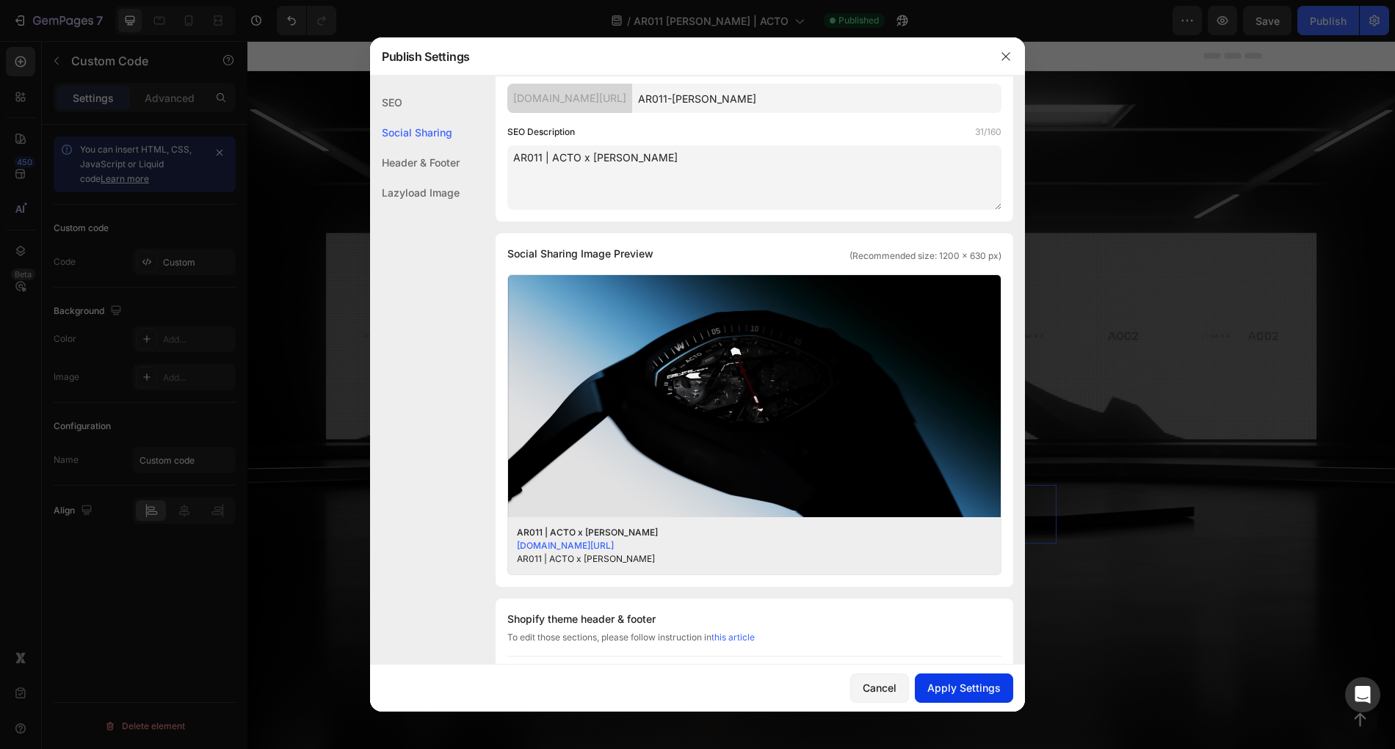
click at [984, 691] on div "Apply Settings" at bounding box center [963, 687] width 73 height 15
drag, startPoint x: 887, startPoint y: 675, endPoint x: 640, endPoint y: 635, distance: 249.9
click at [887, 675] on button "Cancel" at bounding box center [879, 688] width 59 height 29
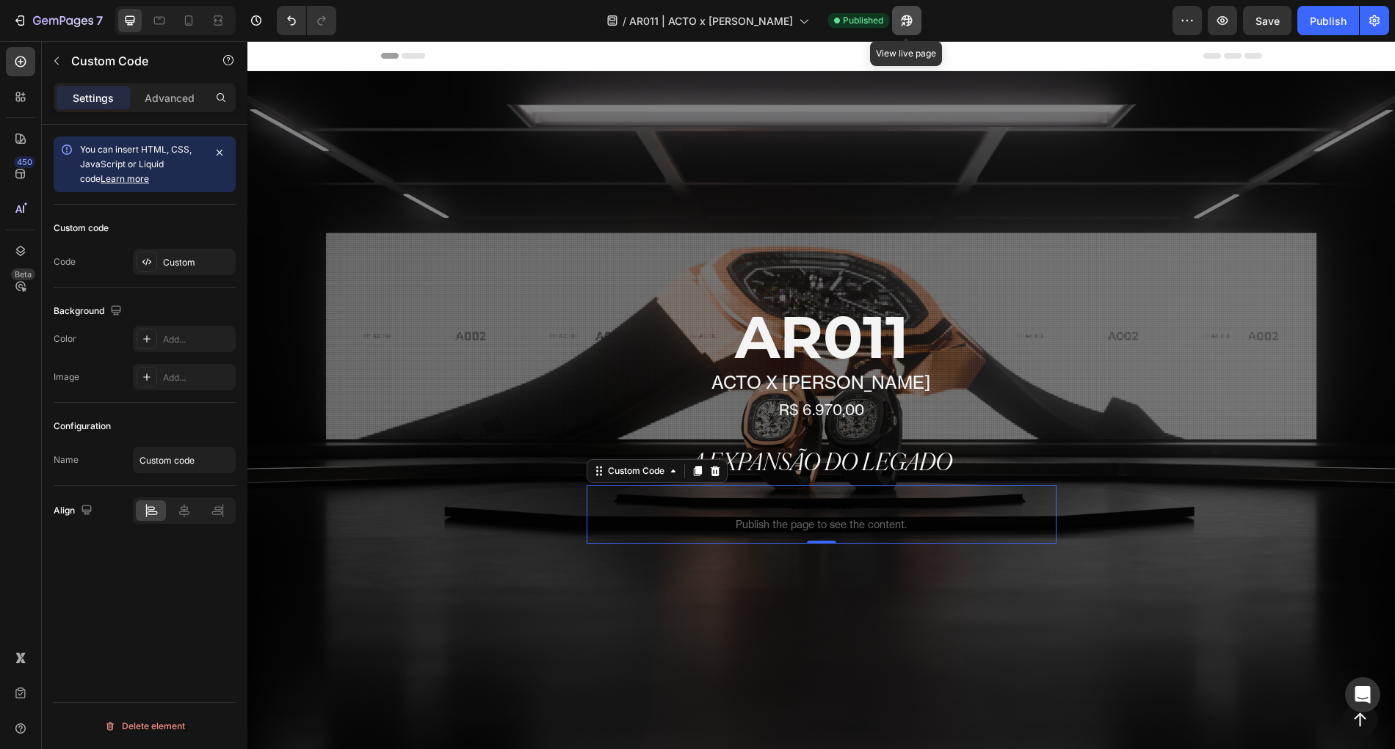
click at [905, 22] on icon "button" at bounding box center [903, 24] width 4 height 4
click at [1376, 15] on icon "button" at bounding box center [1374, 20] width 15 height 15
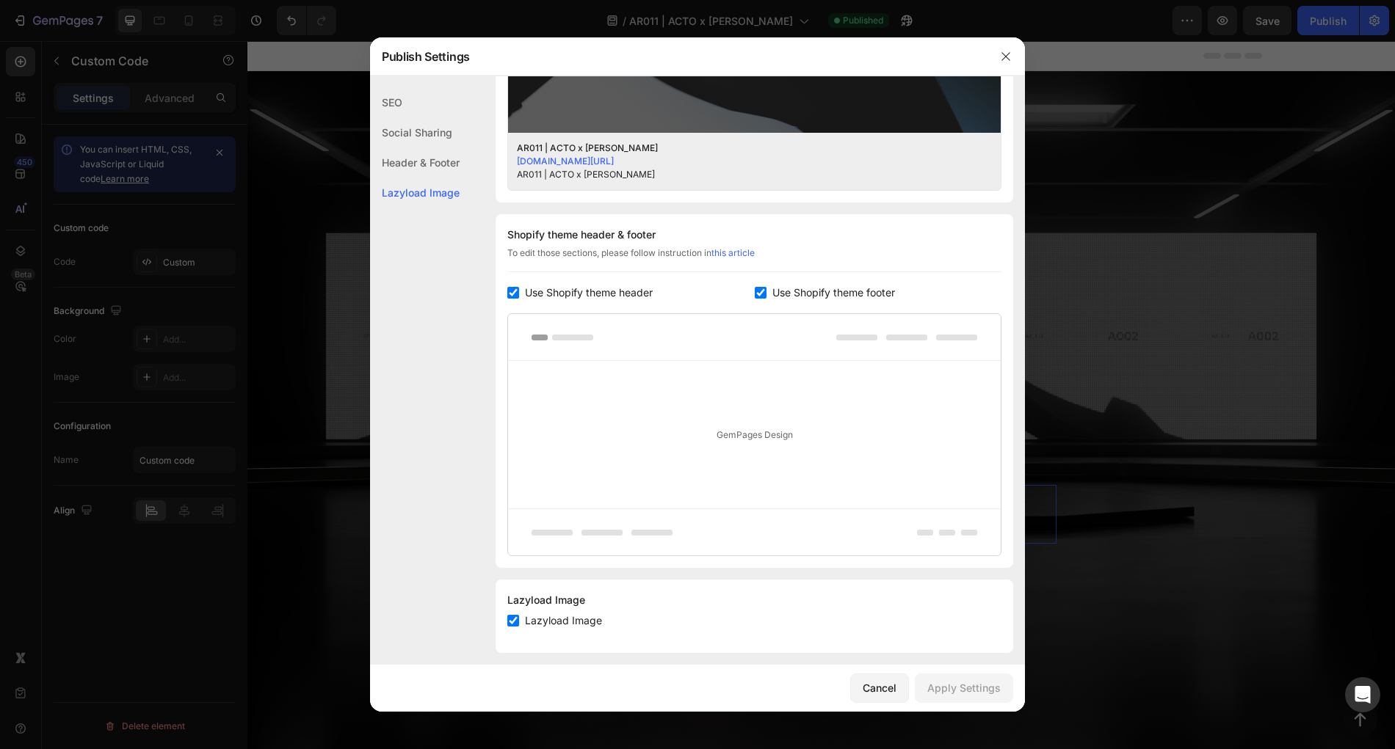
scroll to position [600, 0]
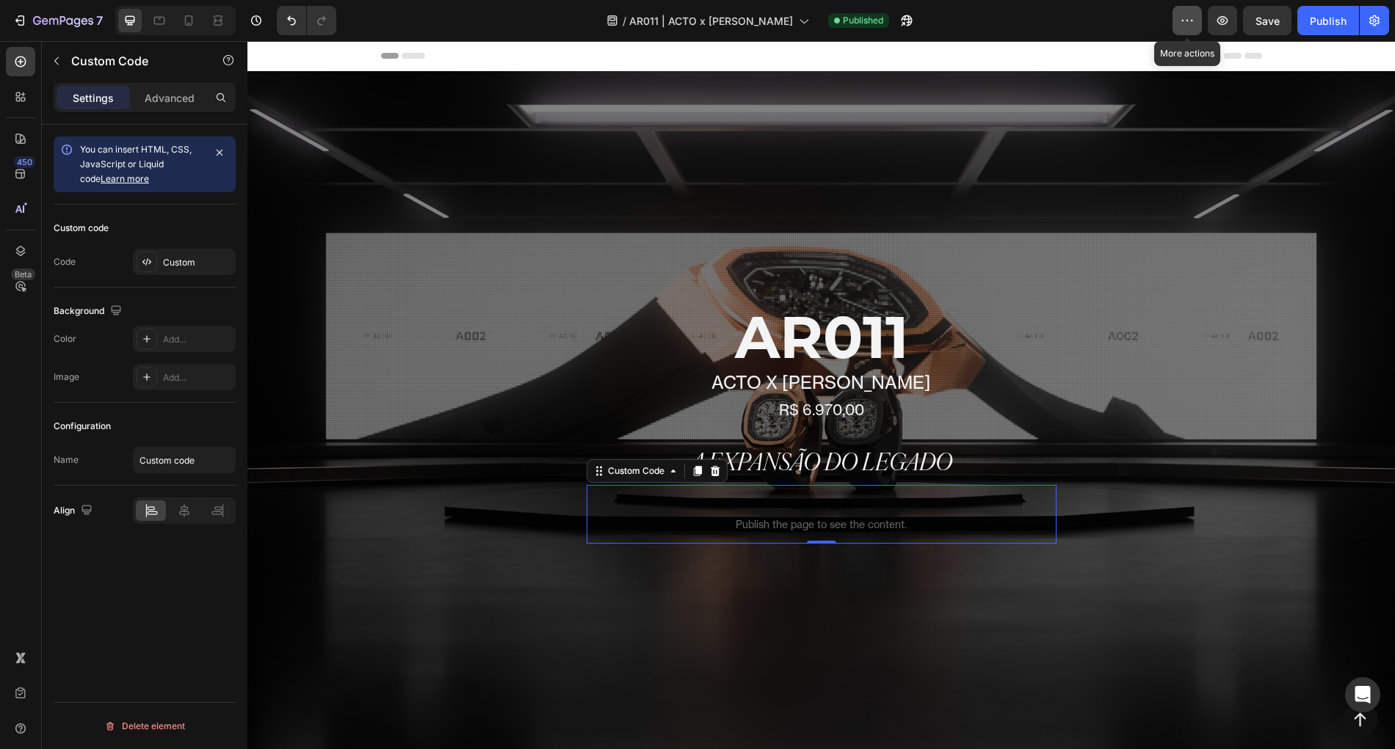
click at [1183, 17] on icon "button" at bounding box center [1187, 20] width 15 height 15
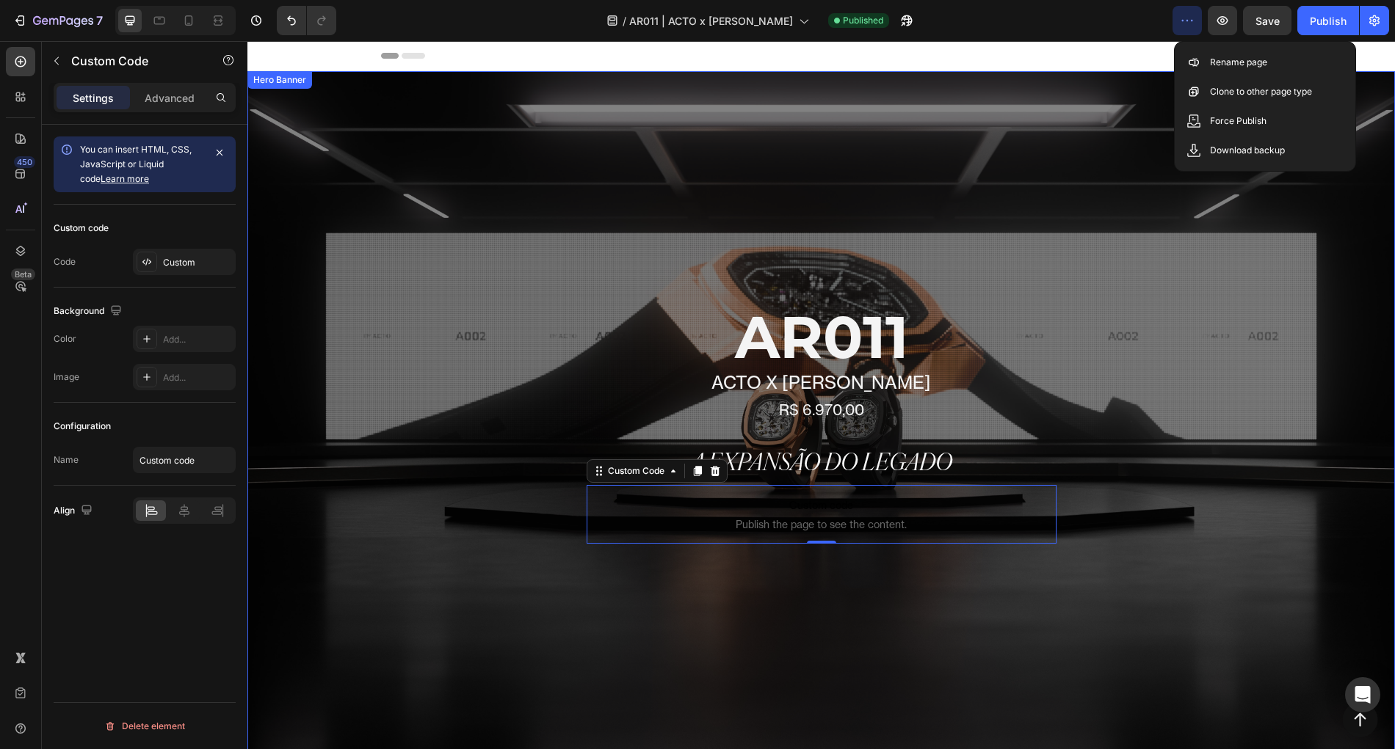
click at [1155, 215] on div "Overlay" at bounding box center [820, 425] width 1147 height 708
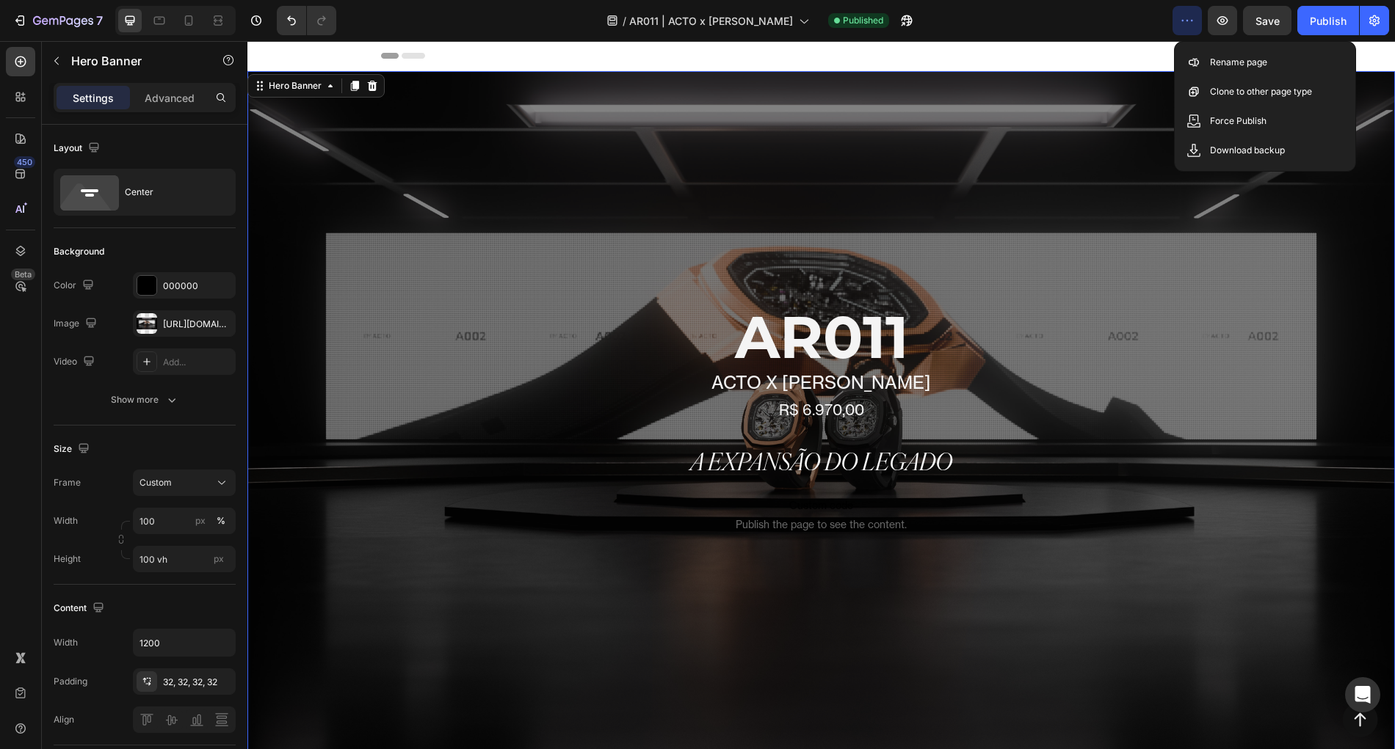
click at [1155, 215] on div "Overlay" at bounding box center [820, 425] width 1147 height 708
